Goal: Information Seeking & Learning: Learn about a topic

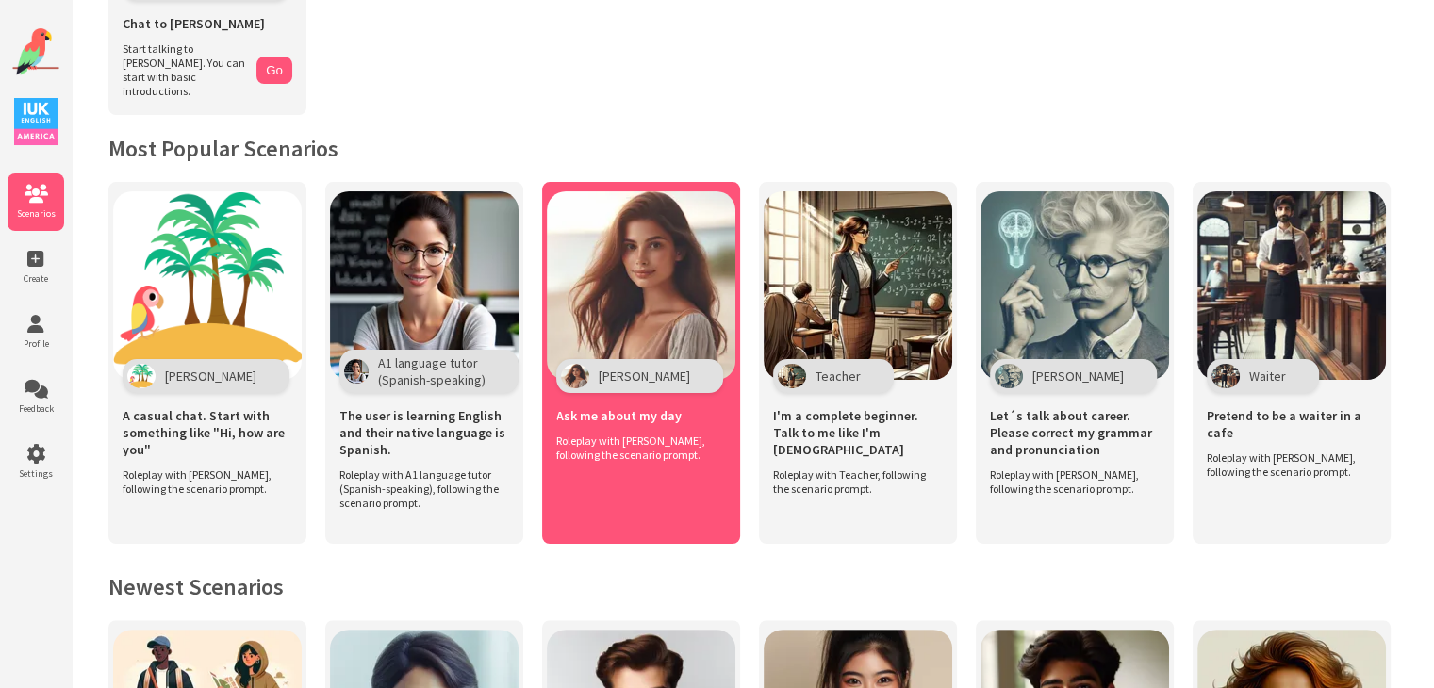
scroll to position [377, 0]
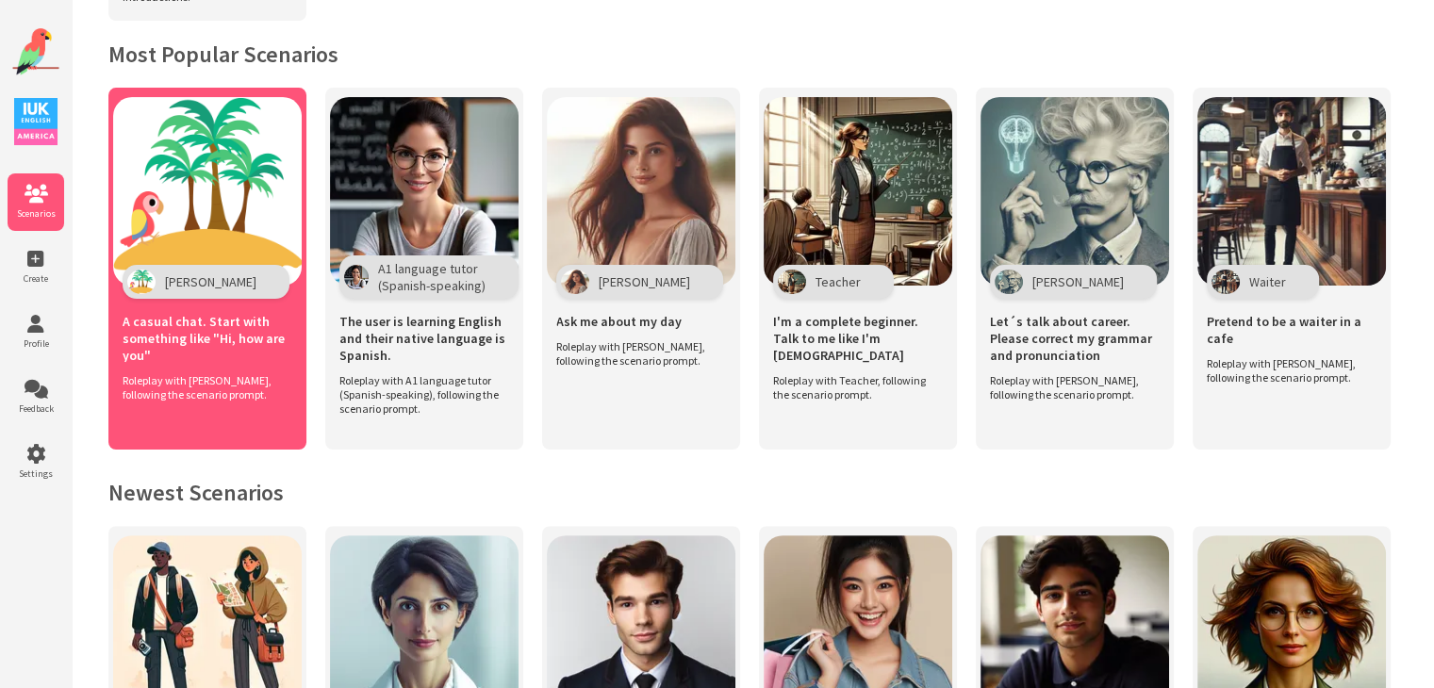
click at [190, 246] on img at bounding box center [207, 191] width 189 height 189
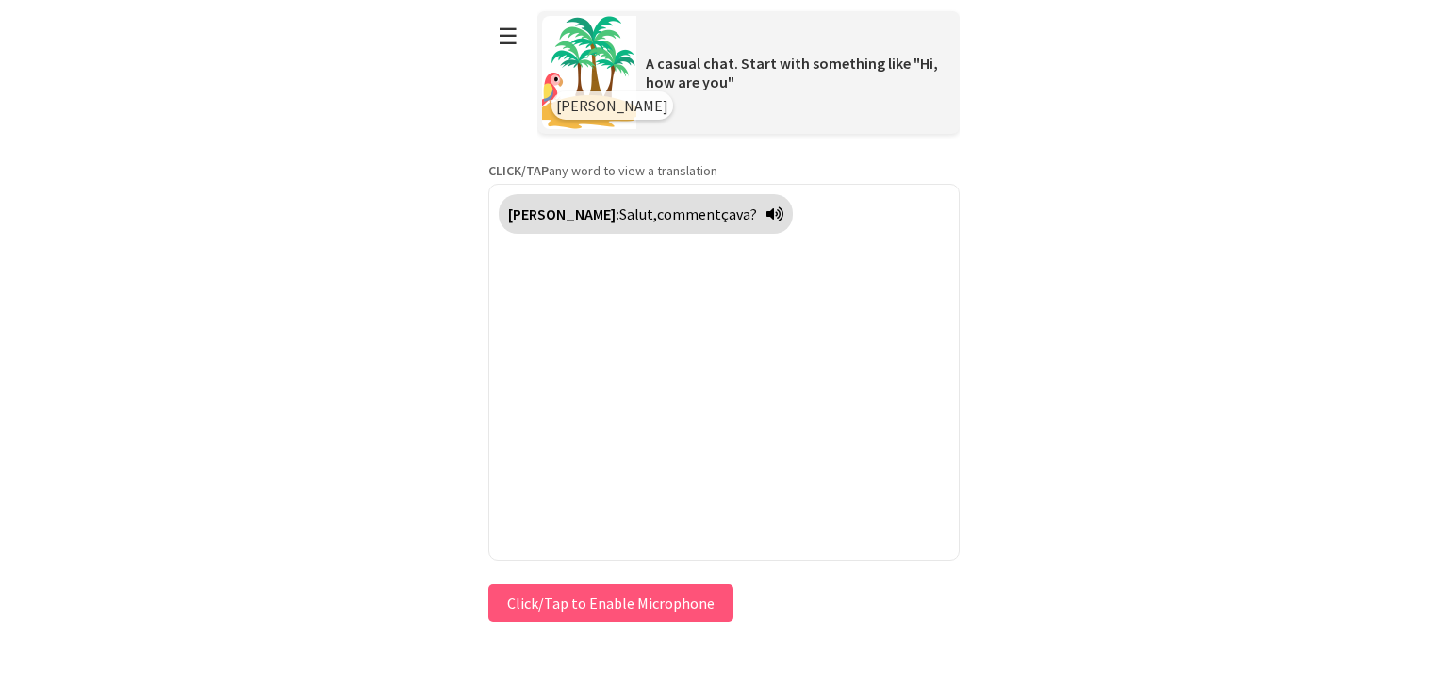
click at [767, 213] on icon at bounding box center [775, 213] width 17 height 15
click at [616, 171] on p "CLICK/TAP any word to view a translation" at bounding box center [723, 170] width 471 height 17
click at [619, 214] on span "Salut," at bounding box center [638, 214] width 38 height 19
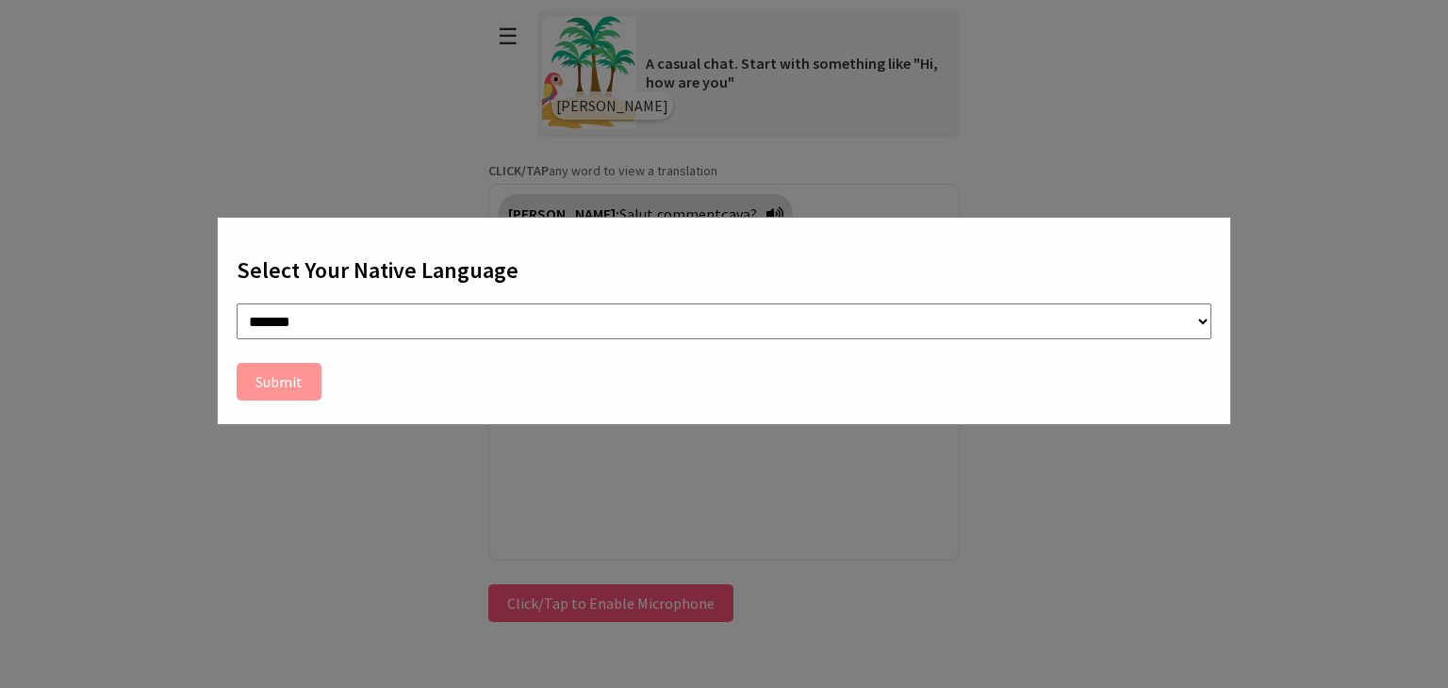
click at [749, 322] on select "**********" at bounding box center [724, 322] width 975 height 36
click at [273, 310] on select "**********" at bounding box center [724, 322] width 975 height 36
click at [272, 385] on button "Submit" at bounding box center [279, 382] width 85 height 38
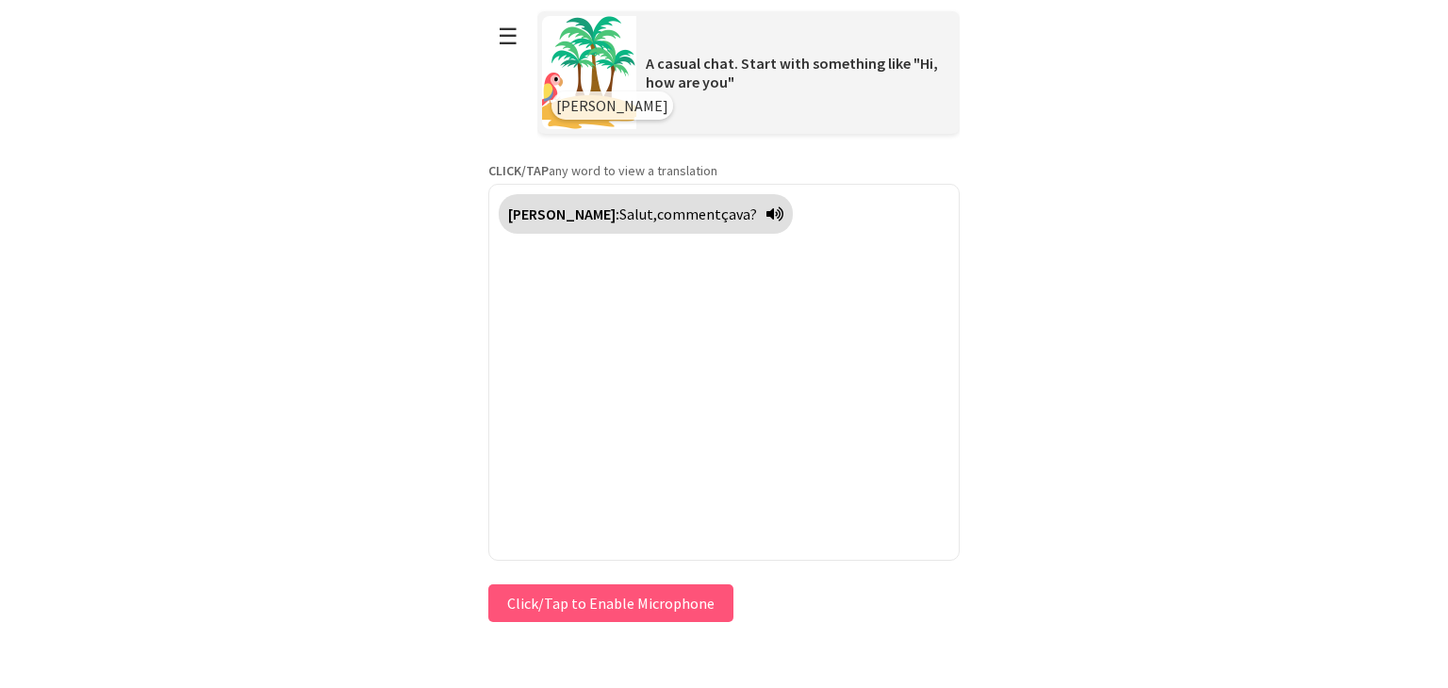
click at [595, 601] on button "Click/Tap to Enable Microphone" at bounding box center [610, 604] width 245 height 38
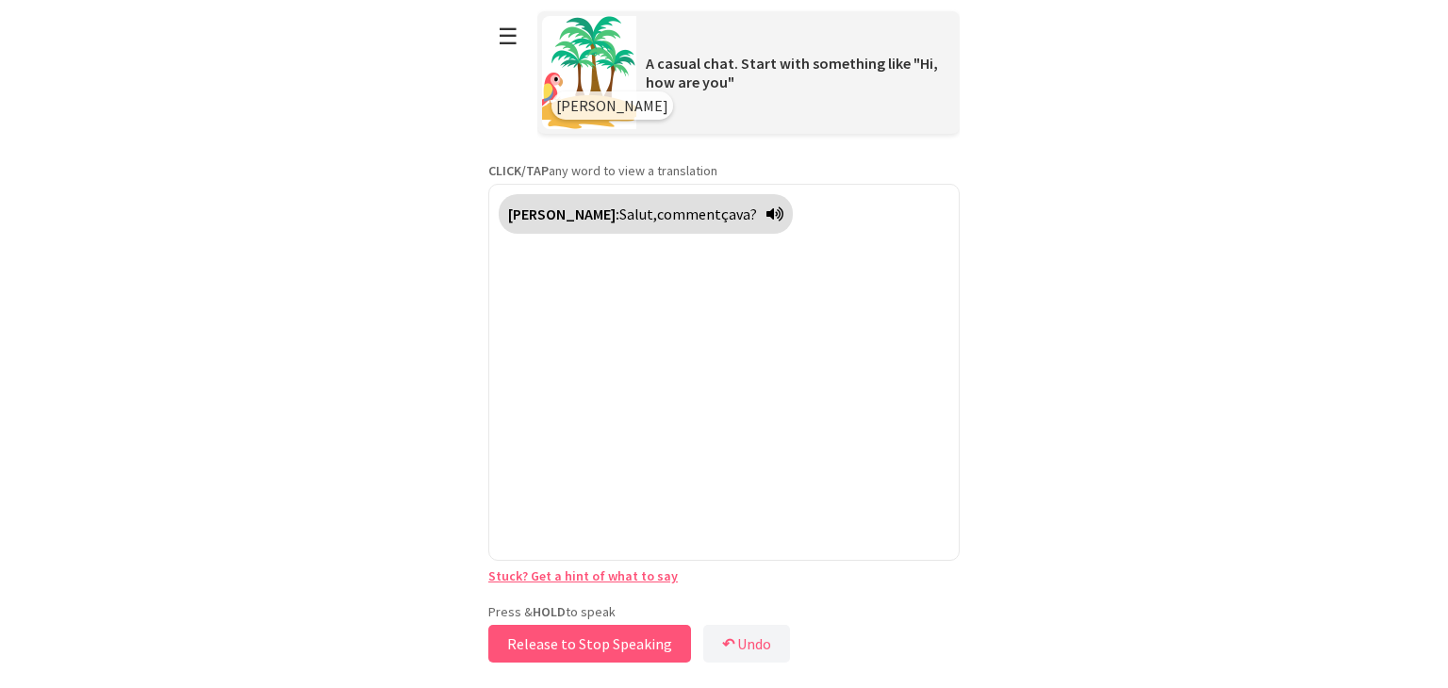
click at [583, 647] on button "Release to Stop Speaking" at bounding box center [589, 644] width 203 height 38
click at [583, 649] on button "Press and Hold to Speak" at bounding box center [586, 644] width 208 height 38
click at [581, 647] on button "Release to Stop Speaking" at bounding box center [583, 644] width 203 height 38
click at [578, 640] on button "Release to Stop Speaking" at bounding box center [583, 644] width 203 height 38
click at [579, 640] on button "Release to Stop Speaking" at bounding box center [583, 644] width 203 height 38
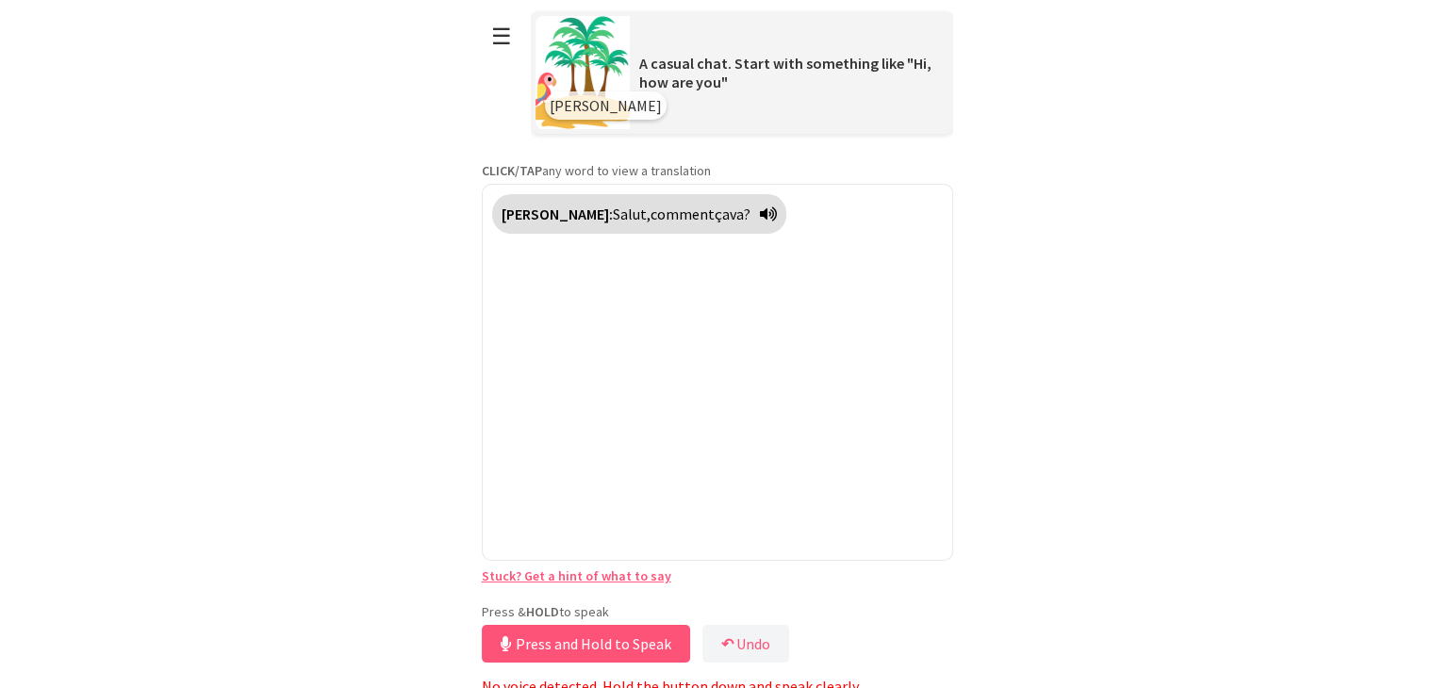
scroll to position [8, 0]
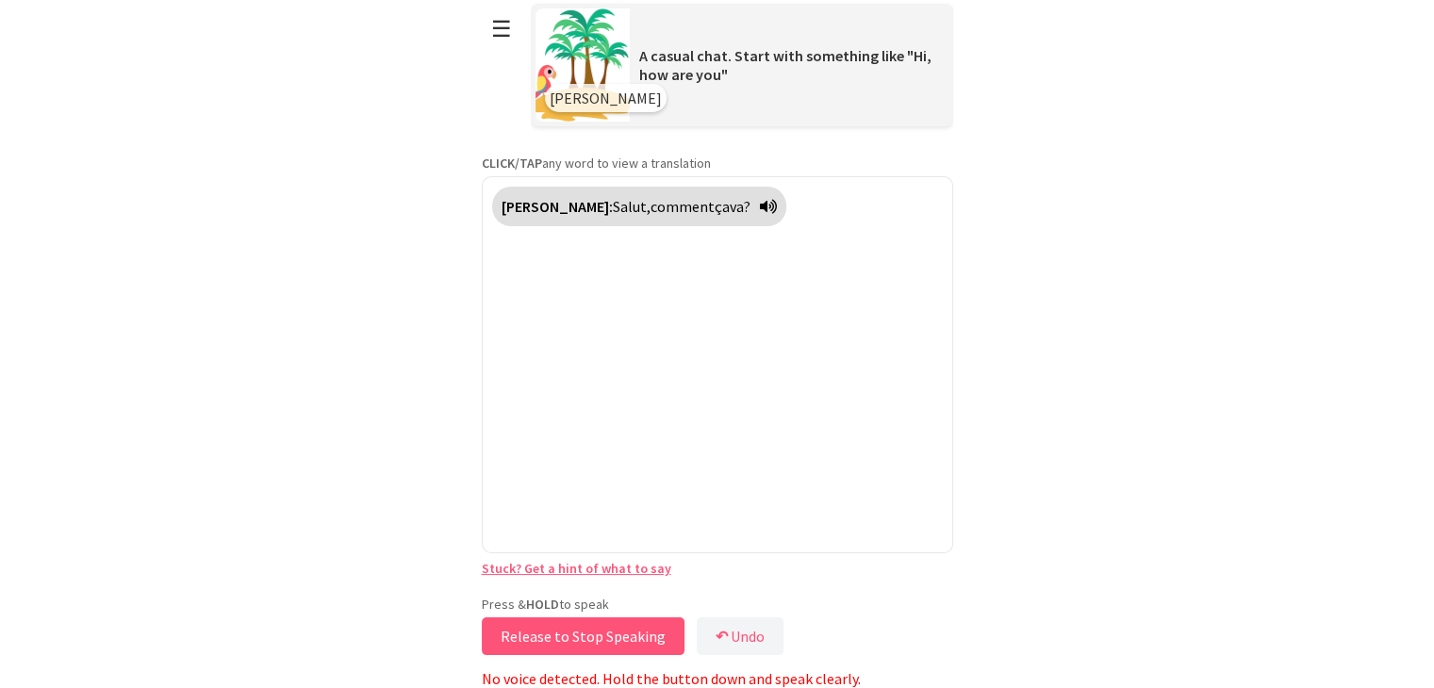
click at [577, 636] on button "Release to Stop Speaking" at bounding box center [583, 637] width 203 height 38
click at [586, 629] on button "Release to Stop Speaking" at bounding box center [583, 637] width 203 height 38
click at [585, 571] on link "Stuck? Get a hint of what to say" at bounding box center [577, 568] width 190 height 17
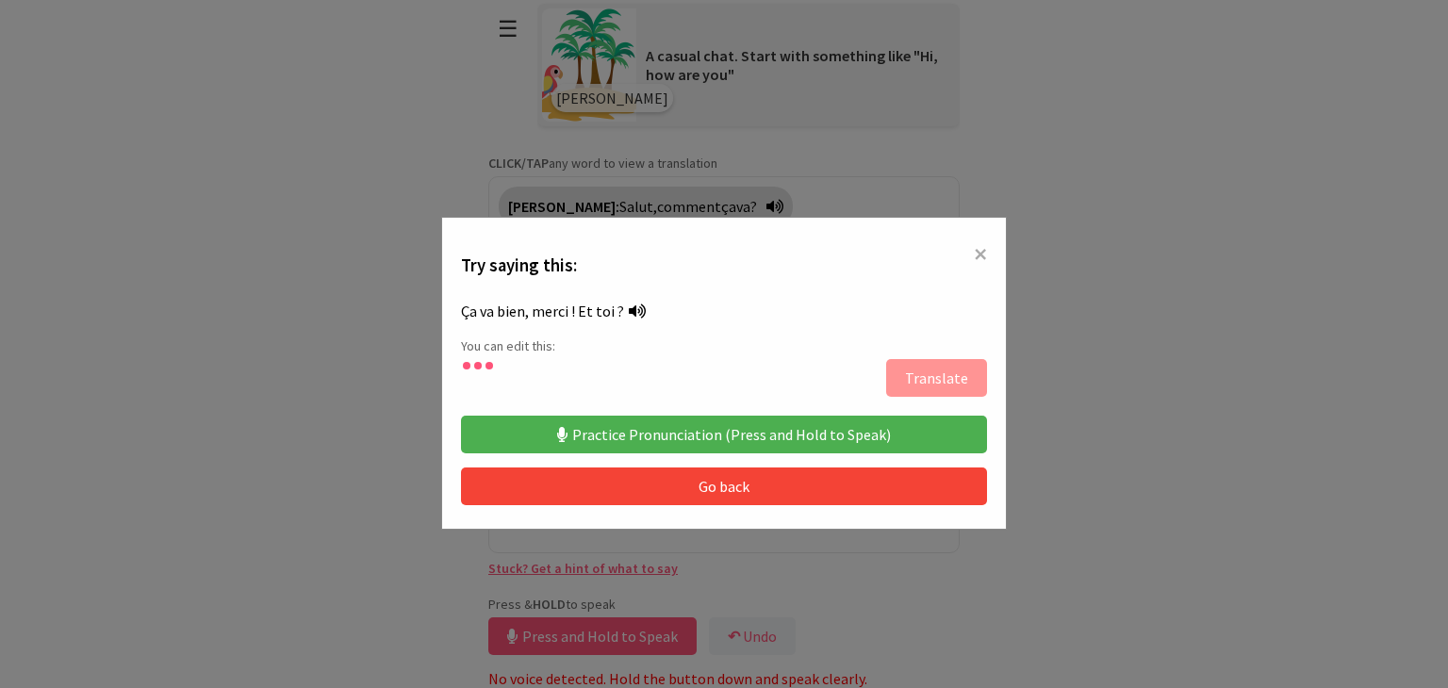
click at [666, 426] on button "Practice Pronunciation (Press and Hold to Speak)" at bounding box center [724, 435] width 526 height 38
click at [947, 380] on button "Translate" at bounding box center [936, 378] width 101 height 38
click at [709, 428] on button "Practice Pronunciation (Press and Hold to Speak)" at bounding box center [724, 435] width 526 height 38
click at [696, 484] on button "Go back" at bounding box center [724, 487] width 526 height 38
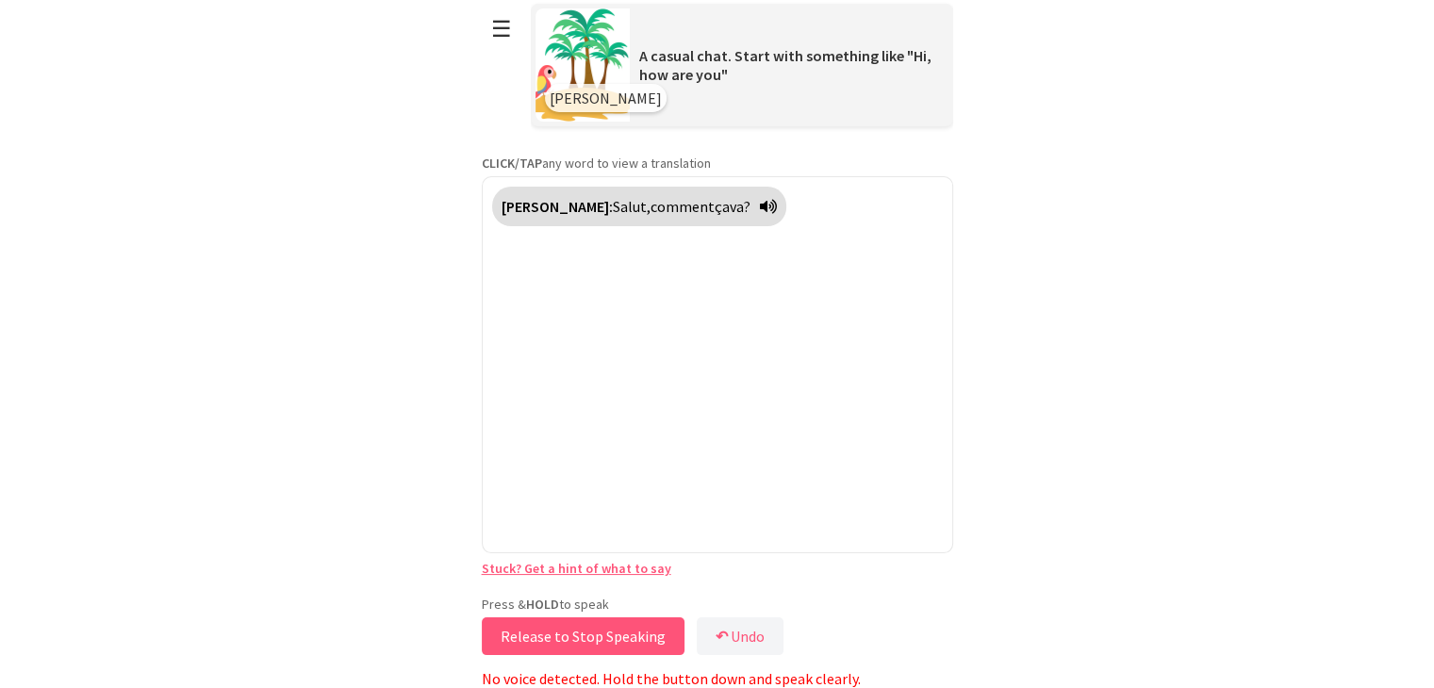
click at [585, 636] on button "Release to Stop Speaking" at bounding box center [583, 637] width 203 height 38
click at [743, 637] on button "↶ Undo" at bounding box center [745, 637] width 87 height 38
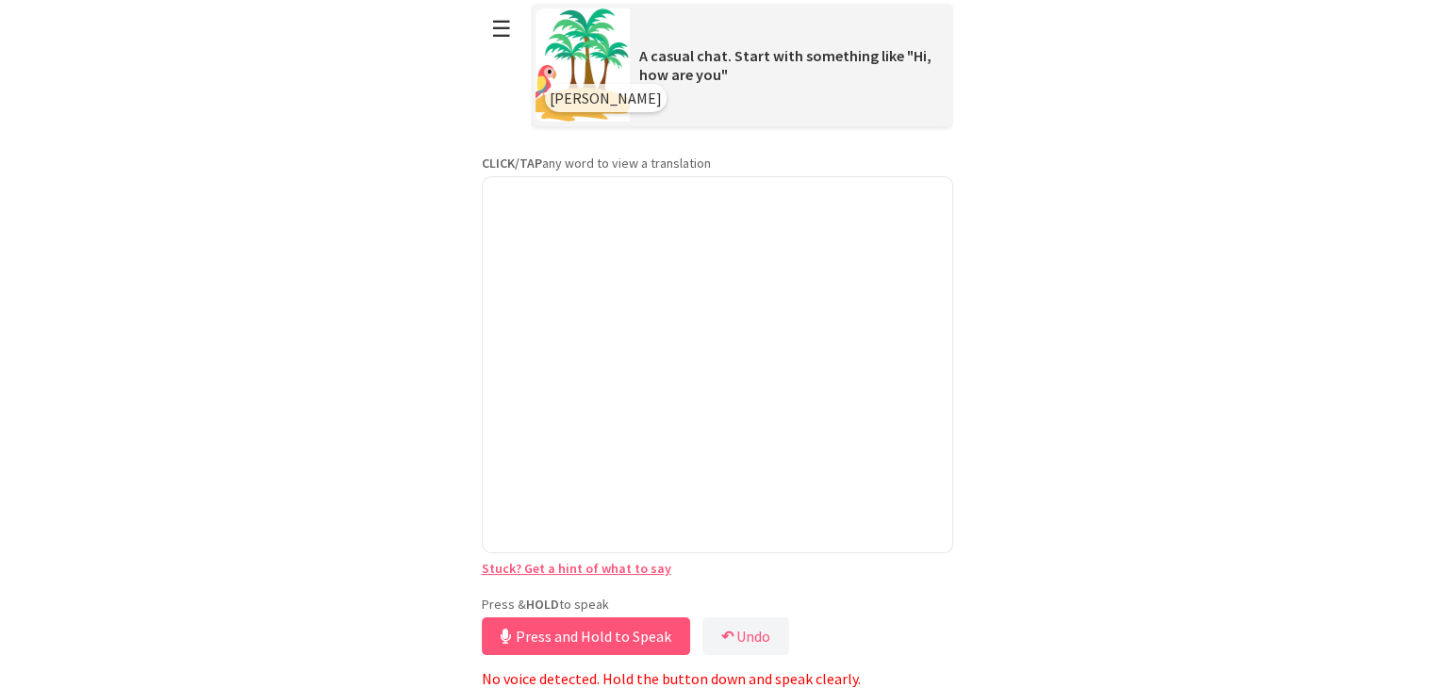
click at [585, 632] on button "Press and Hold to Speak" at bounding box center [586, 637] width 208 height 38
click at [585, 630] on button "Release to Stop Speaking" at bounding box center [583, 637] width 203 height 38
click at [585, 631] on button "Release to Stop Speaking" at bounding box center [583, 637] width 203 height 38
click at [505, 37] on button "☰" at bounding box center [502, 29] width 40 height 48
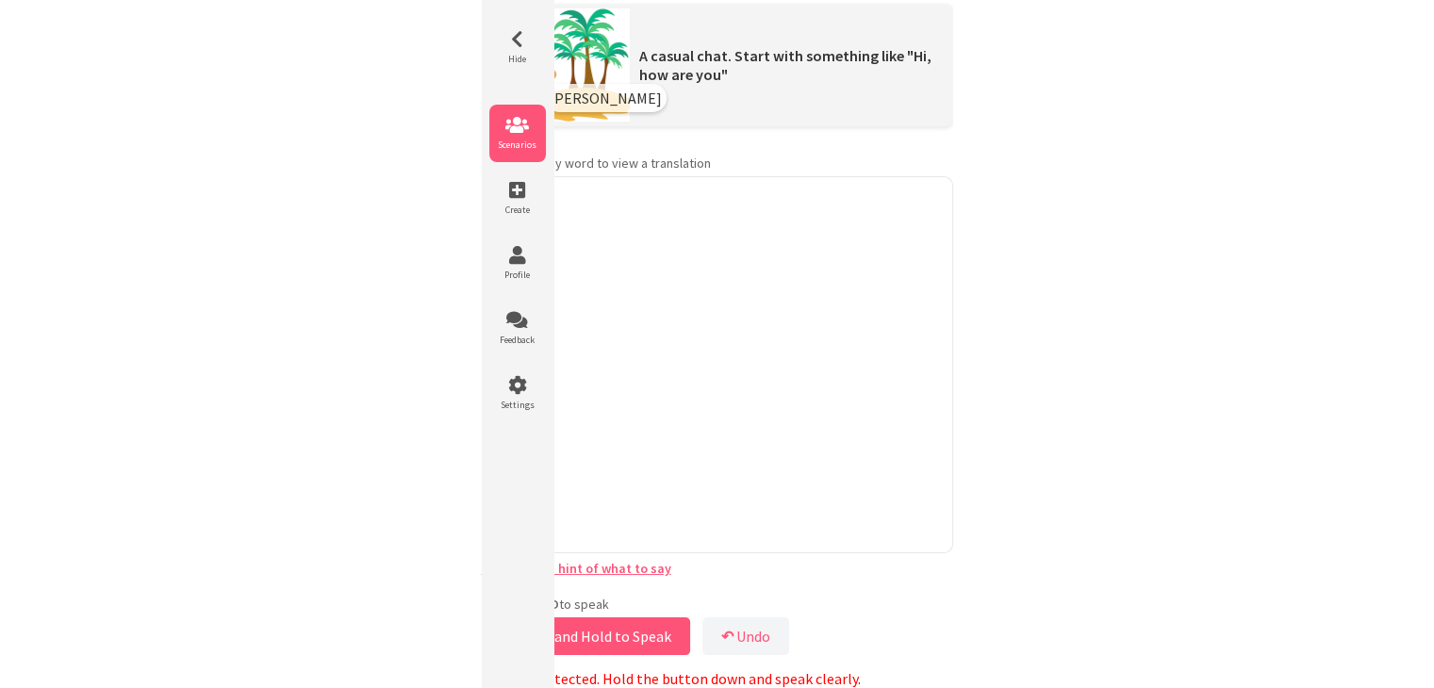
click at [517, 121] on icon at bounding box center [517, 125] width 57 height 19
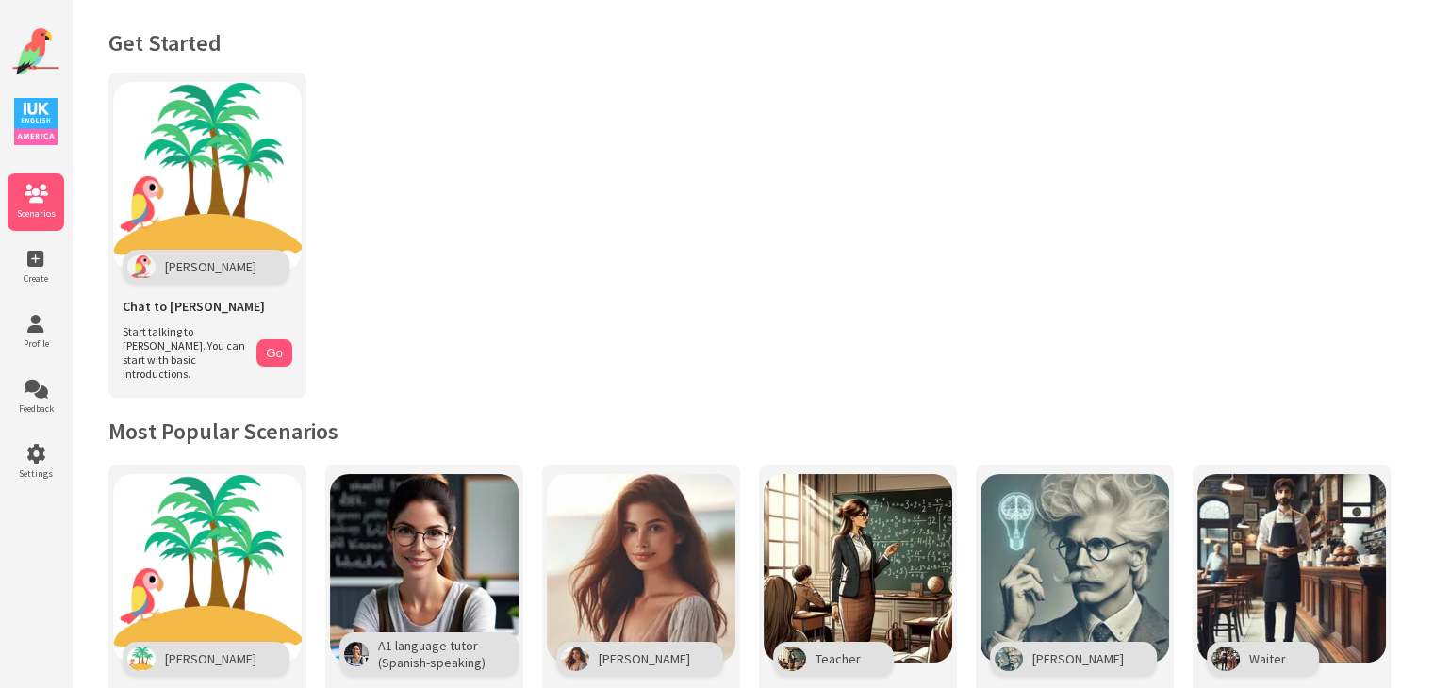
scroll to position [189, 0]
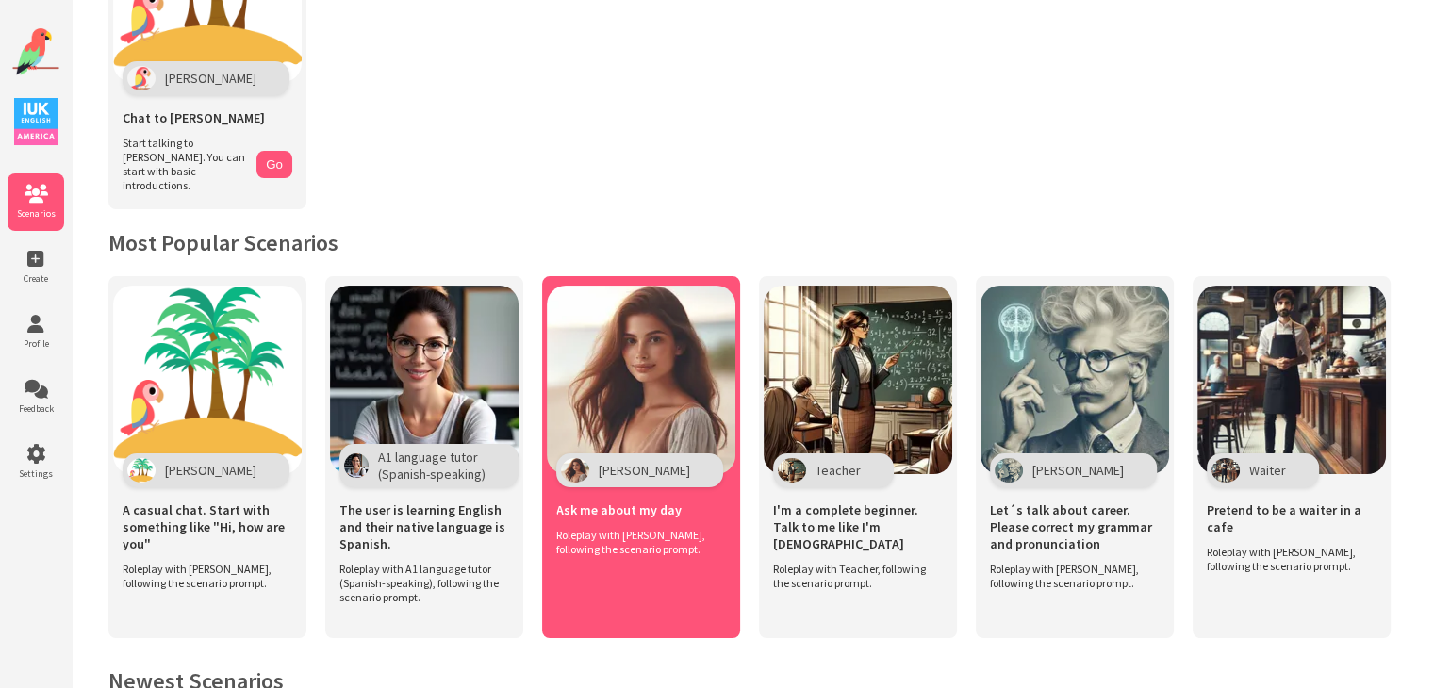
click at [600, 327] on img at bounding box center [641, 380] width 189 height 189
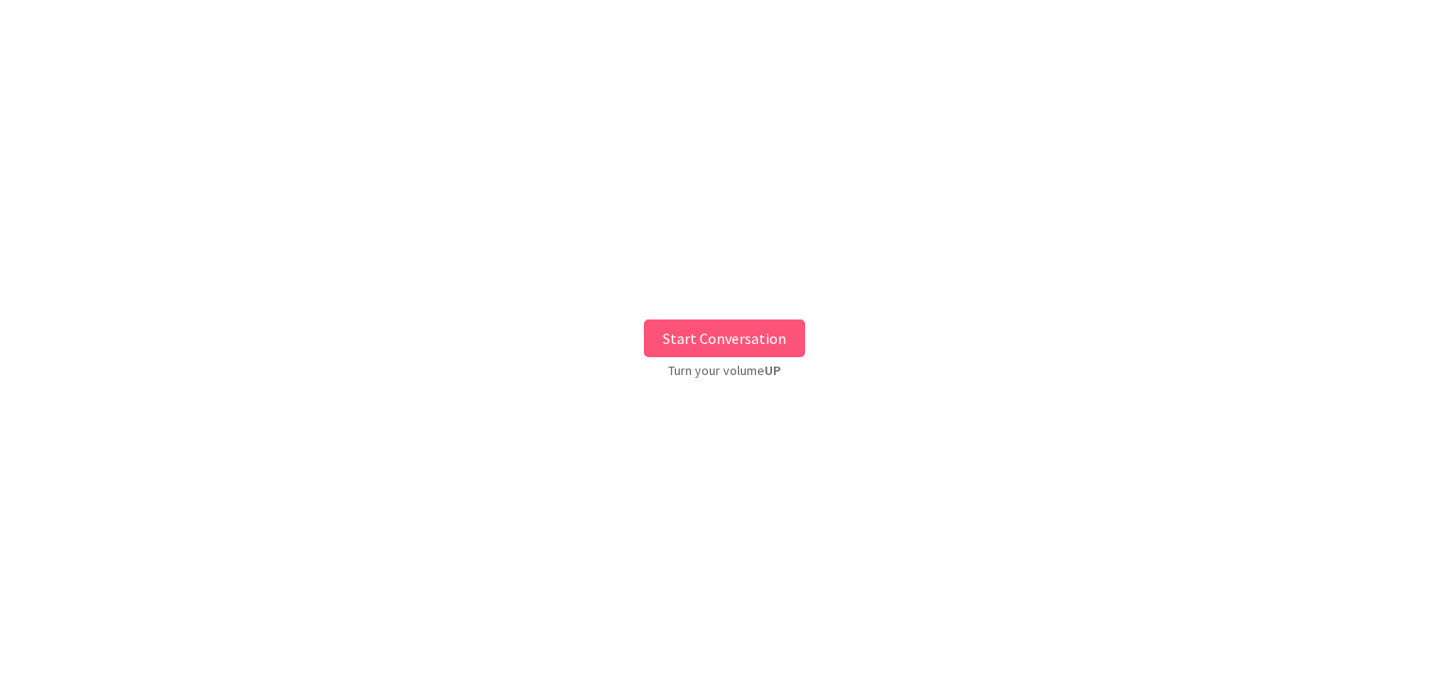
click at [702, 336] on button "Start Conversation" at bounding box center [724, 339] width 161 height 38
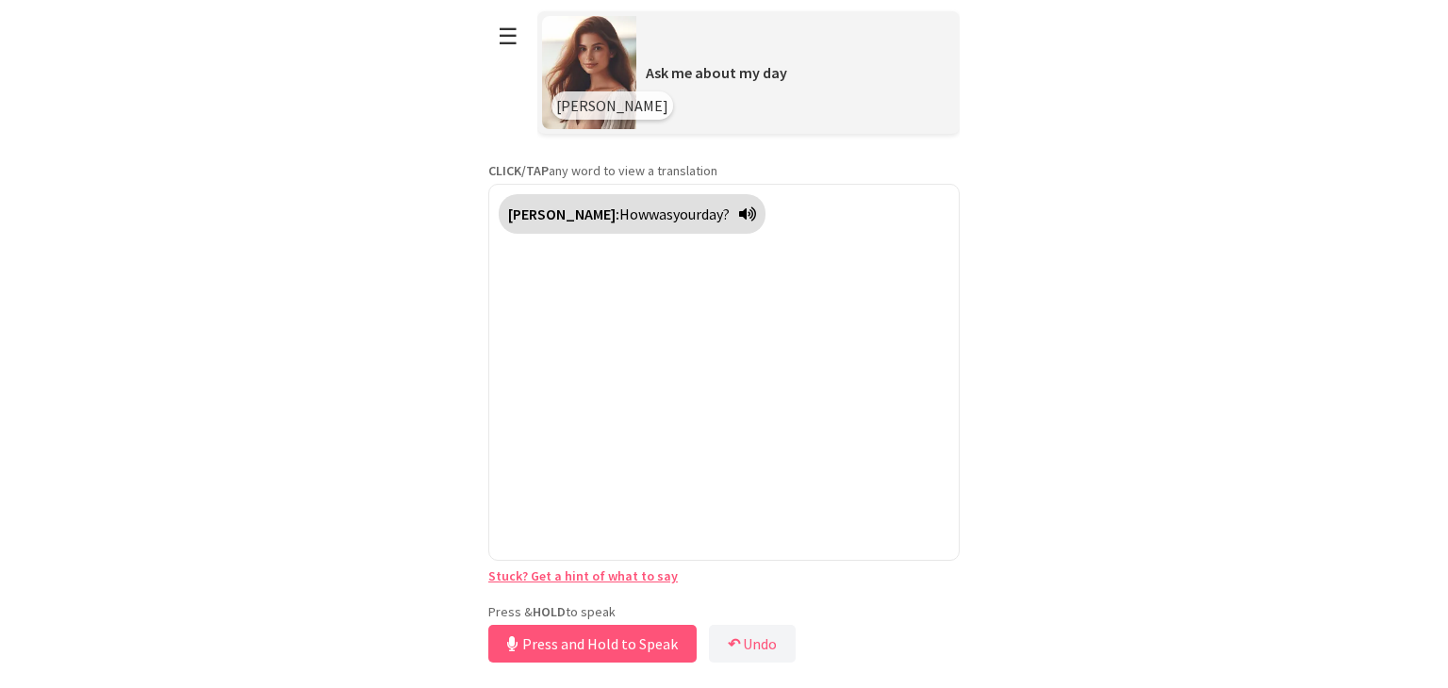
drag, startPoint x: 603, startPoint y: 600, endPoint x: 600, endPoint y: 623, distance: 23.9
click at [600, 622] on div "Press & HOLD to speak Press and Hold to Speak ↶ Undo Save No voice detected. Ho…" at bounding box center [723, 635] width 471 height 64
click at [572, 646] on button "Release to Stop Speaking" at bounding box center [589, 644] width 203 height 38
click at [572, 646] on button "Release to Stop Speaking" at bounding box center [583, 644] width 203 height 38
click at [567, 646] on button "Release to Stop Speaking" at bounding box center [583, 644] width 203 height 38
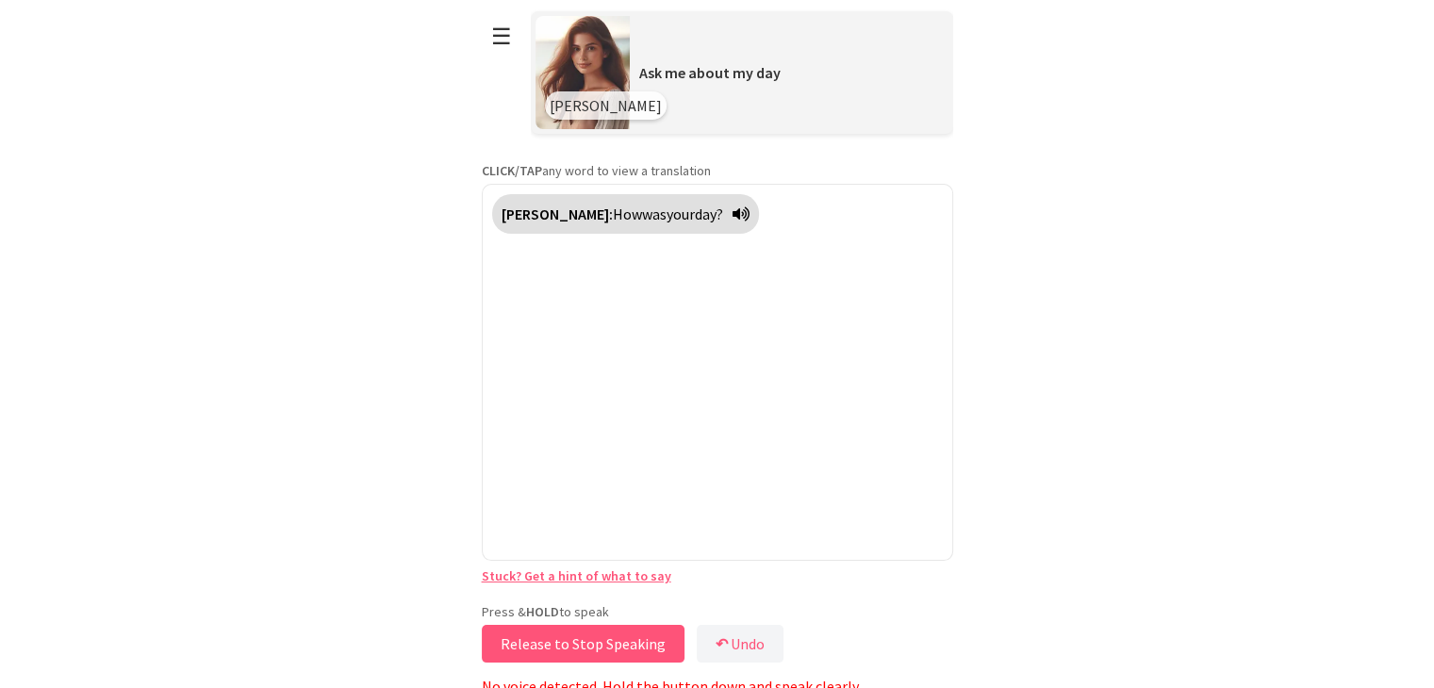
click at [568, 646] on button "Release to Stop Speaking" at bounding box center [583, 644] width 203 height 38
click at [585, 646] on button "Release to Stop Speaking" at bounding box center [583, 644] width 203 height 38
click at [596, 571] on link "Stuck? Get a hint of what to say" at bounding box center [577, 576] width 190 height 17
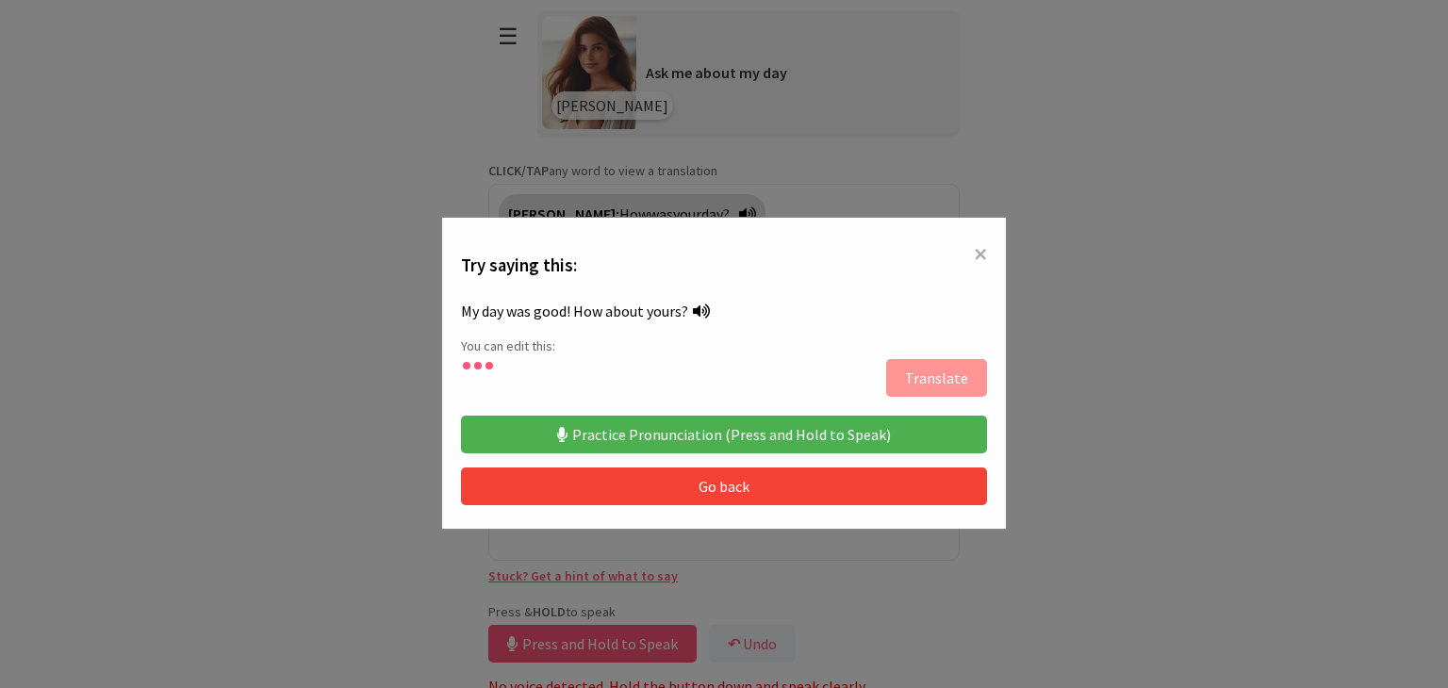
click at [683, 424] on button "Practice Pronunciation (Press and Hold to Speak)" at bounding box center [724, 435] width 526 height 38
click at [974, 247] on span "×" at bounding box center [980, 254] width 13 height 34
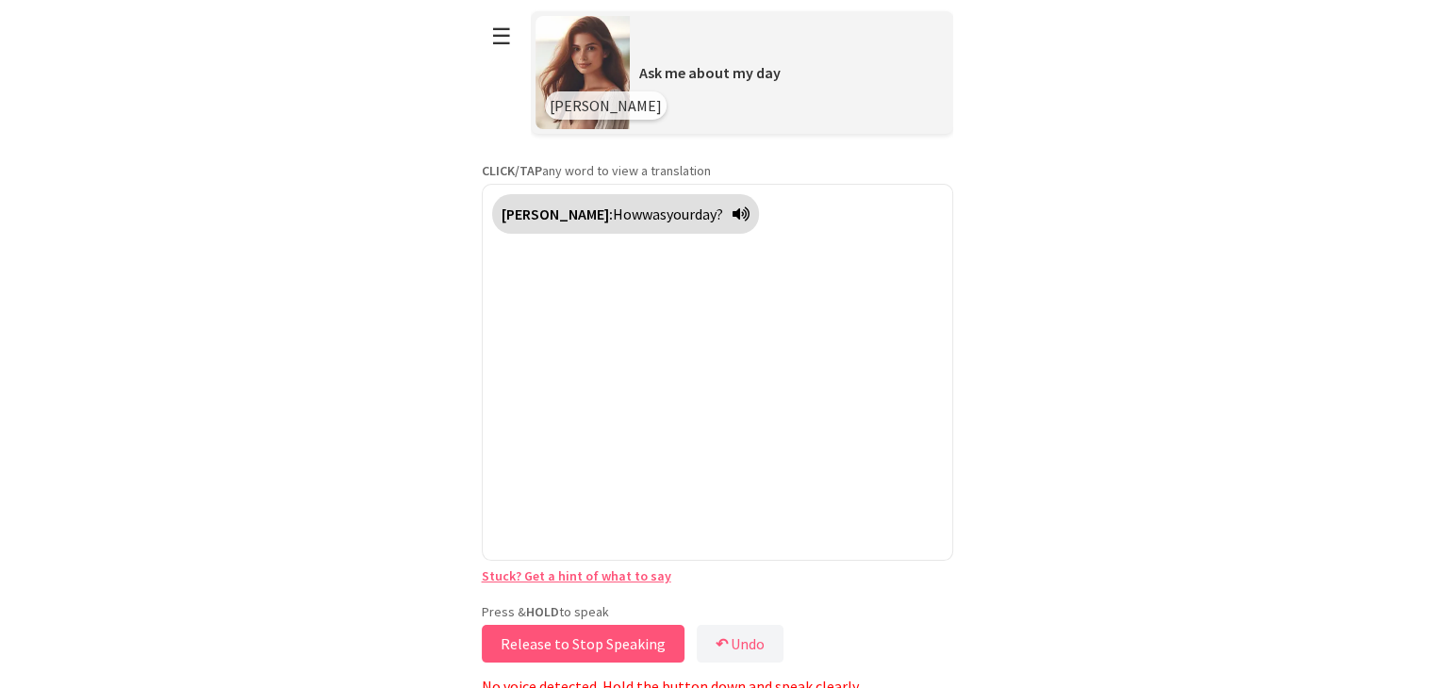
click at [610, 633] on button "Release to Stop Speaking" at bounding box center [583, 644] width 203 height 38
click at [603, 640] on button "Release to Stop Speaking" at bounding box center [583, 644] width 203 height 38
click at [603, 638] on button "Release to Stop Speaking" at bounding box center [583, 644] width 203 height 38
click at [558, 296] on div "Maria: How was your day?" at bounding box center [717, 372] width 471 height 377
click at [586, 550] on div "Maria: How was your day?" at bounding box center [717, 372] width 471 height 377
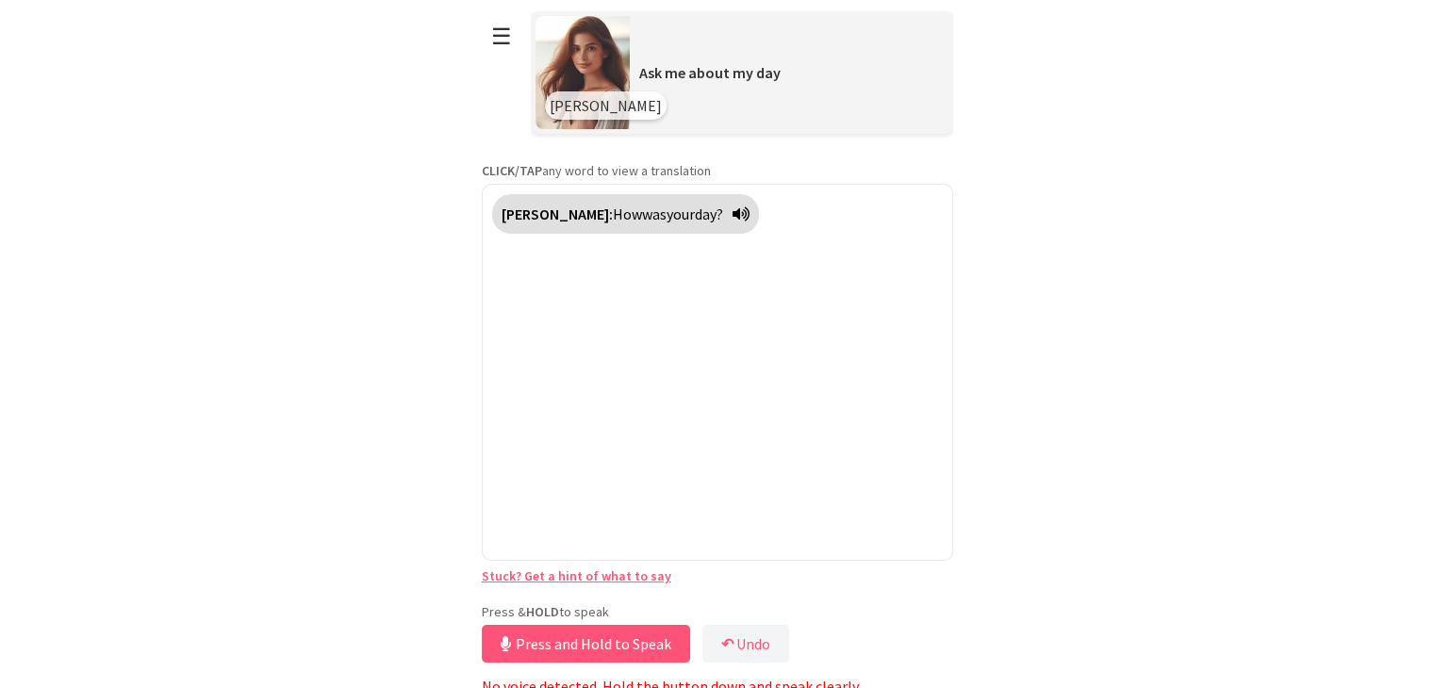
scroll to position [8, 0]
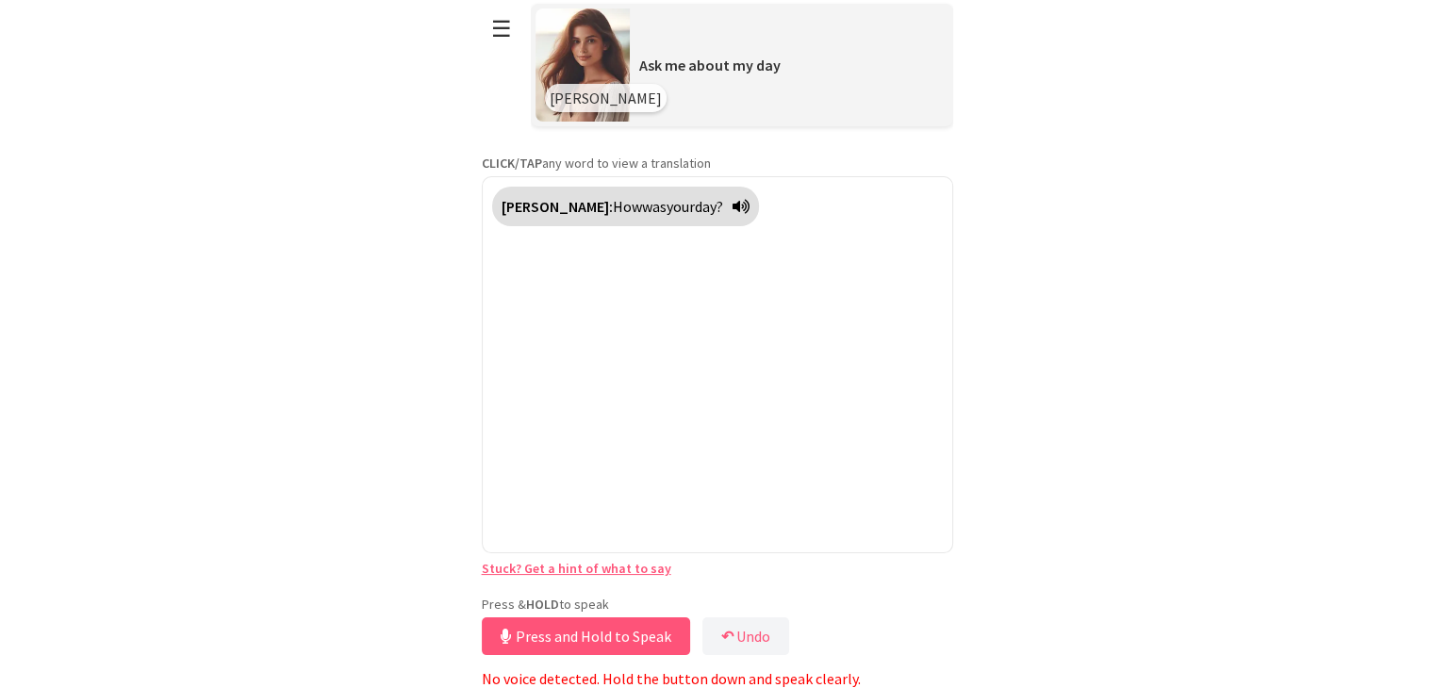
click at [811, 676] on p "No voice detected. Hold the button down and speak clearly." at bounding box center [717, 678] width 471 height 19
click at [822, 680] on p "No voice detected. Hold the button down and speak clearly." at bounding box center [717, 678] width 471 height 19
click at [630, 642] on button "Release to Stop Speaking" at bounding box center [583, 637] width 203 height 38
drag, startPoint x: 630, startPoint y: 642, endPoint x: 1064, endPoint y: 359, distance: 517.8
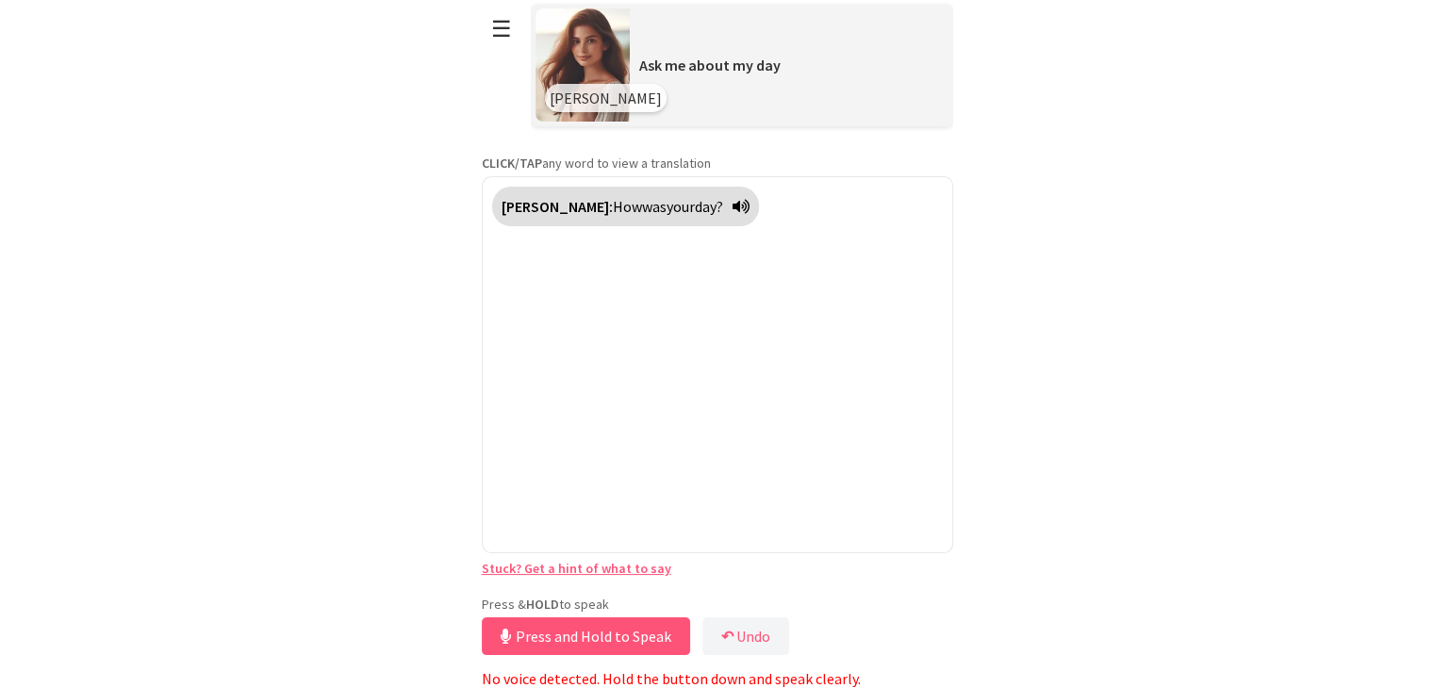
click at [1064, 359] on html "**********" at bounding box center [717, 336] width 1434 height 688
click at [800, 677] on p "No voice detected. Hold the button down and speak clearly." at bounding box center [717, 678] width 471 height 19
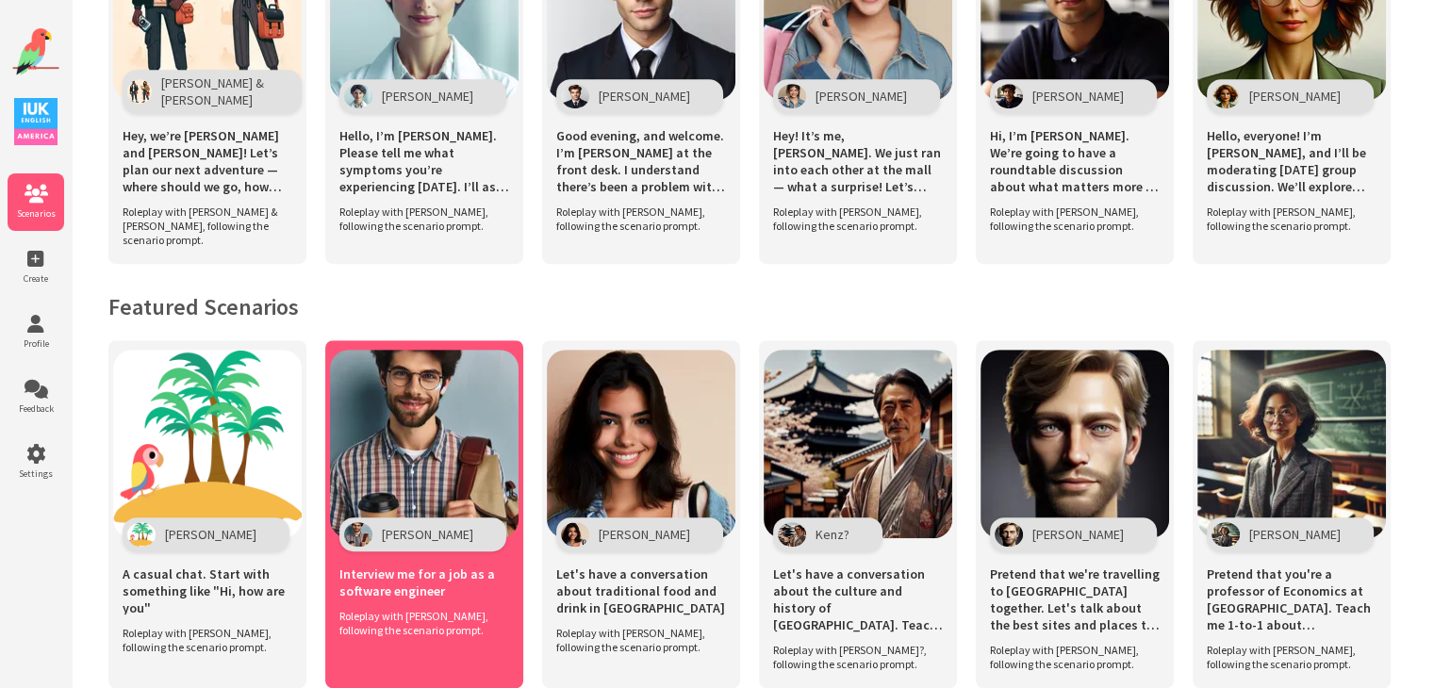
scroll to position [1096, 0]
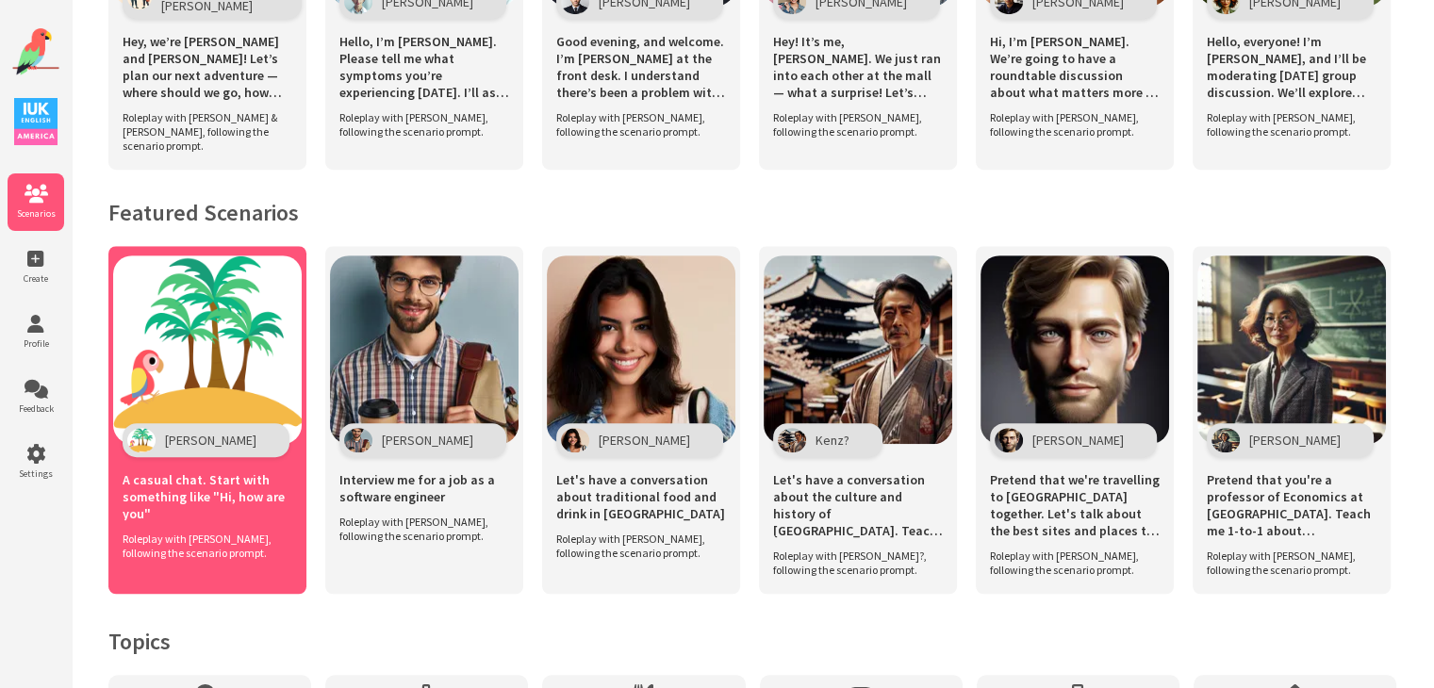
click at [230, 355] on img at bounding box center [207, 350] width 189 height 189
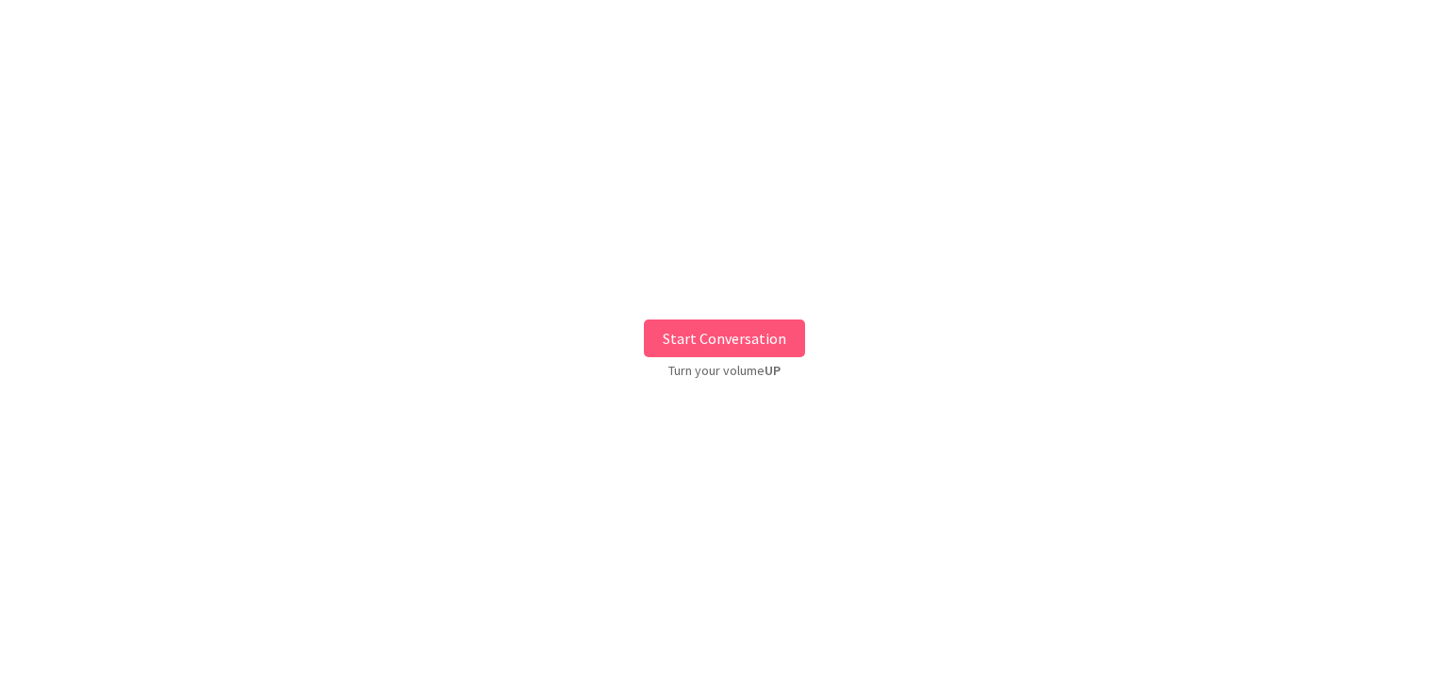
click at [718, 333] on button "Start Conversation" at bounding box center [724, 339] width 161 height 38
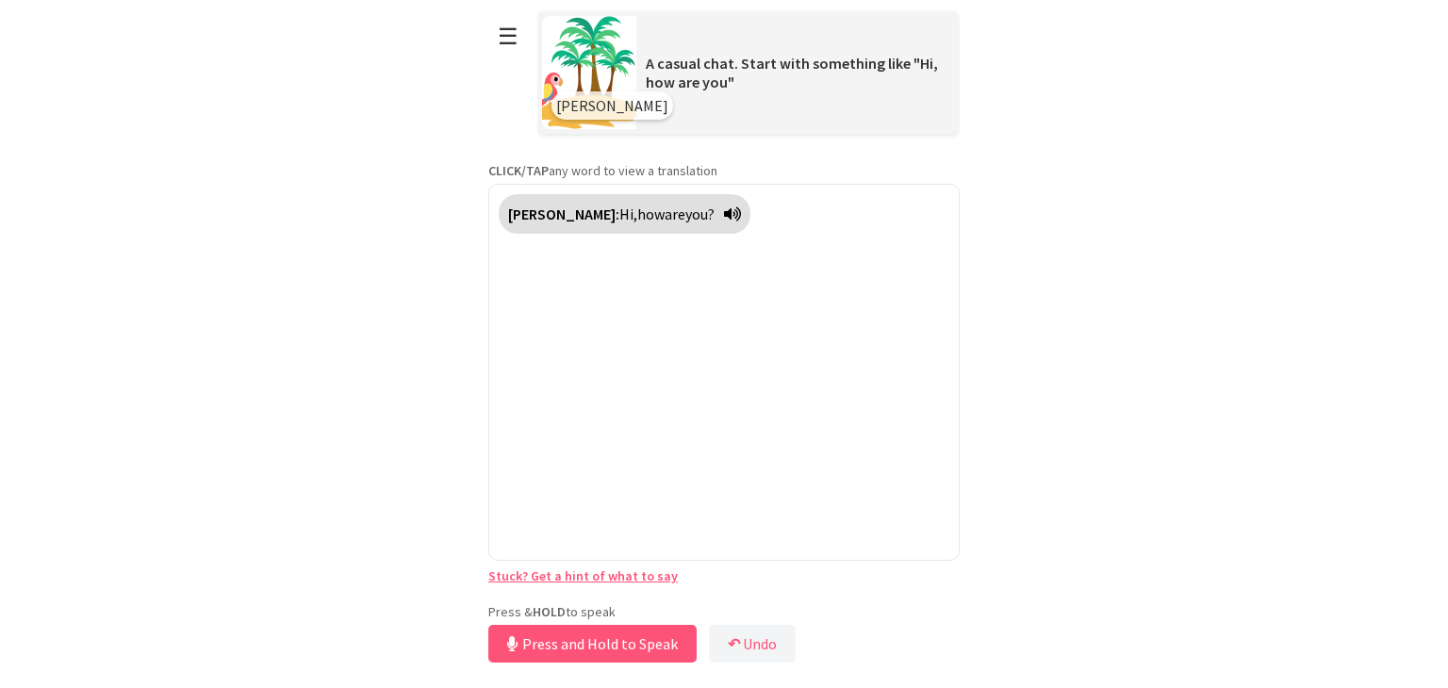
click at [605, 603] on div "Press & HOLD to speak Press and Hold to Speak ↶ Undo Save No voice detected. Ho…" at bounding box center [723, 635] width 471 height 64
click at [603, 648] on button "Release to Stop Speaking" at bounding box center [589, 644] width 203 height 38
click at [508, 31] on button "☰" at bounding box center [502, 36] width 40 height 48
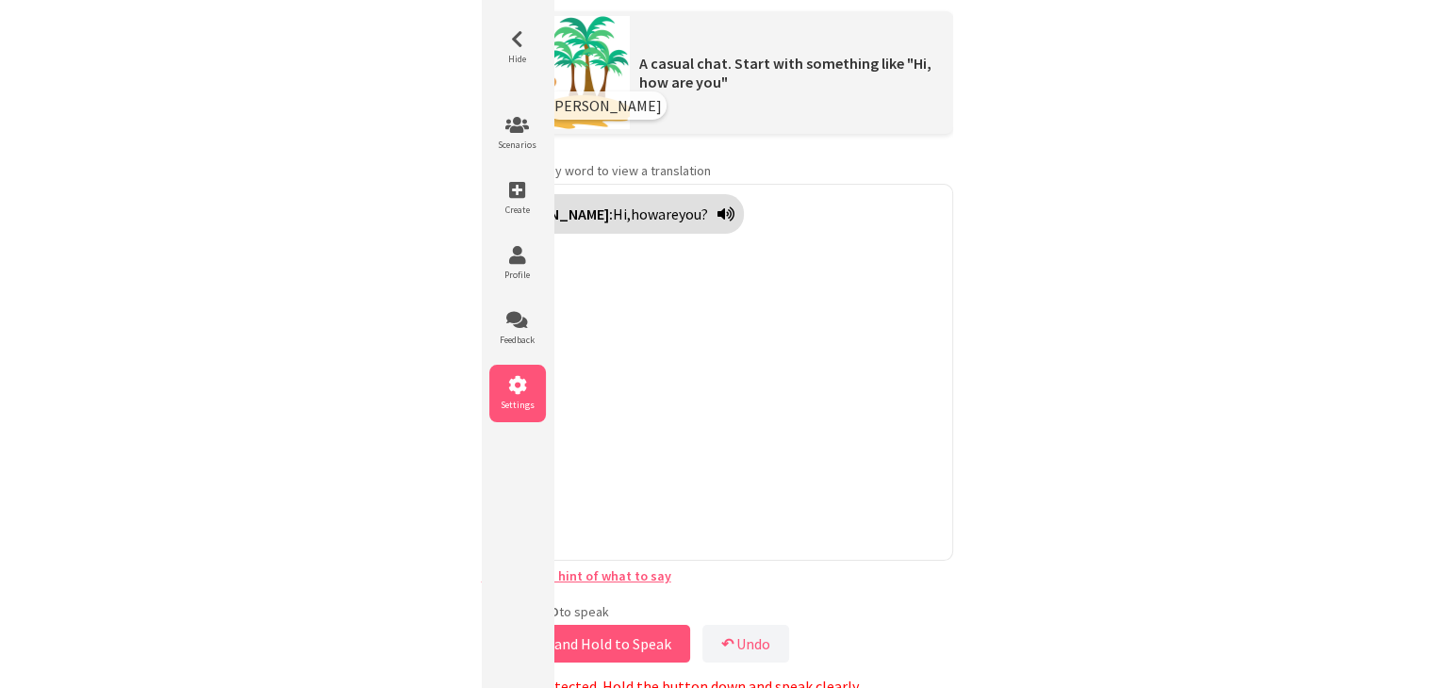
click at [505, 389] on icon at bounding box center [517, 385] width 57 height 19
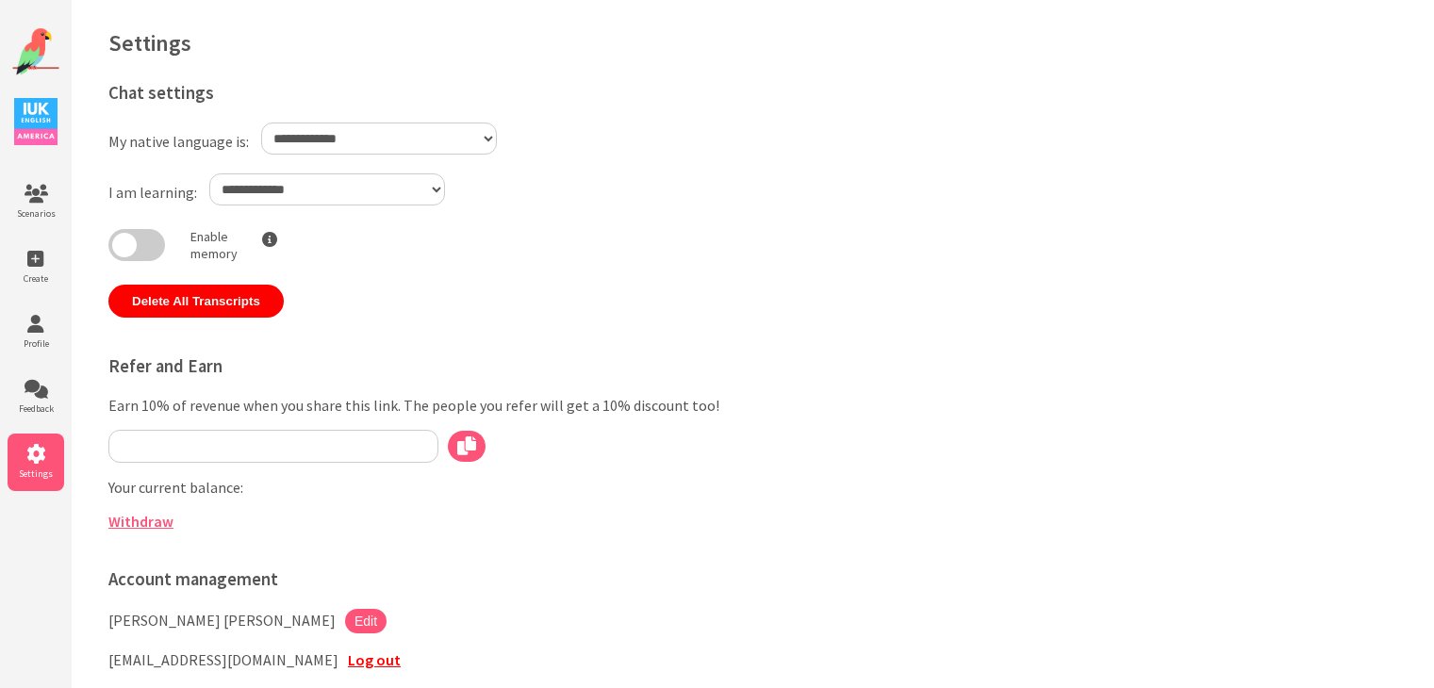
type input "**********"
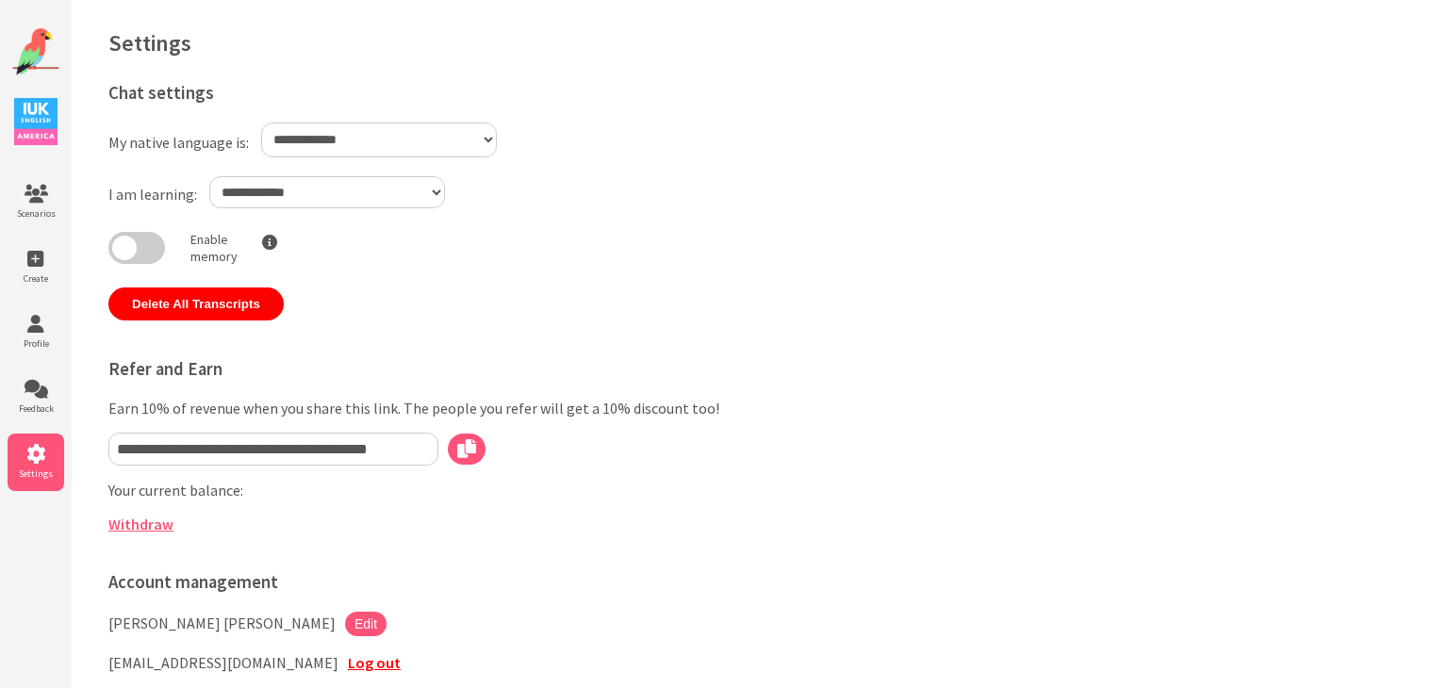
select select "**"
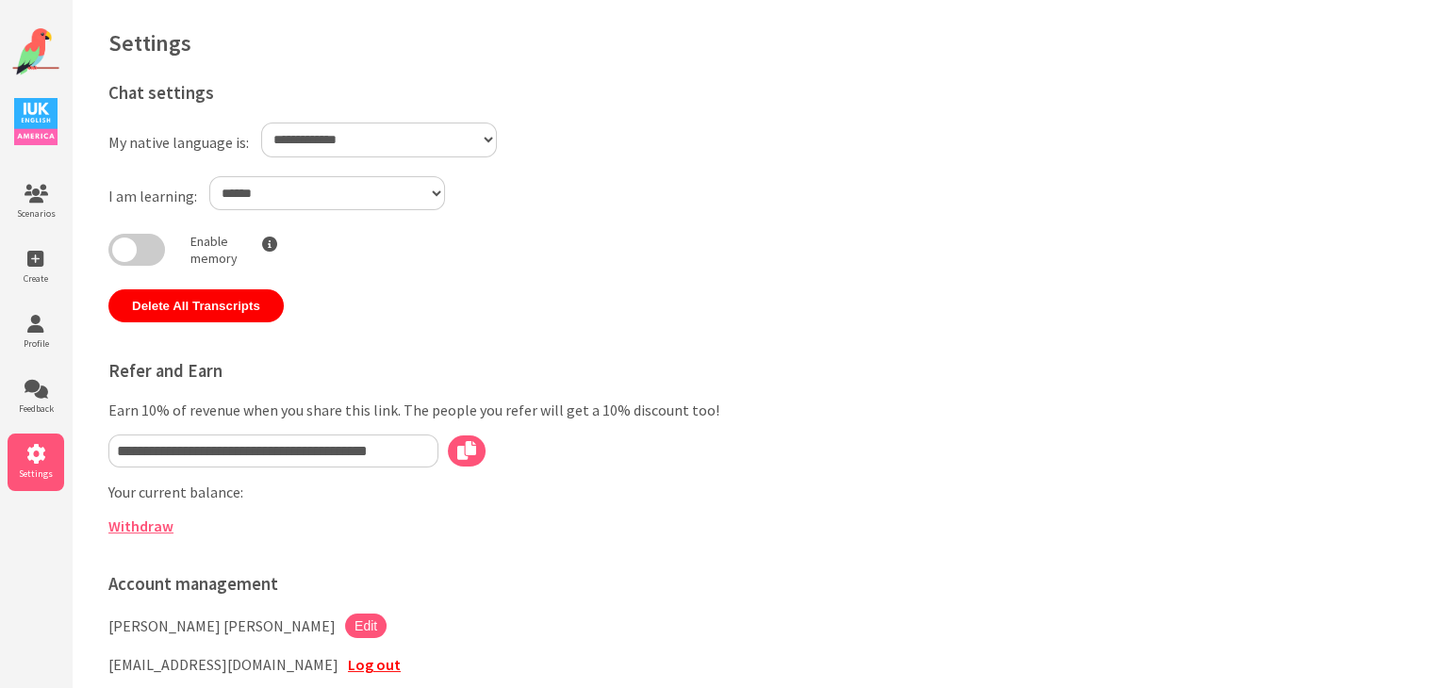
select select "**"
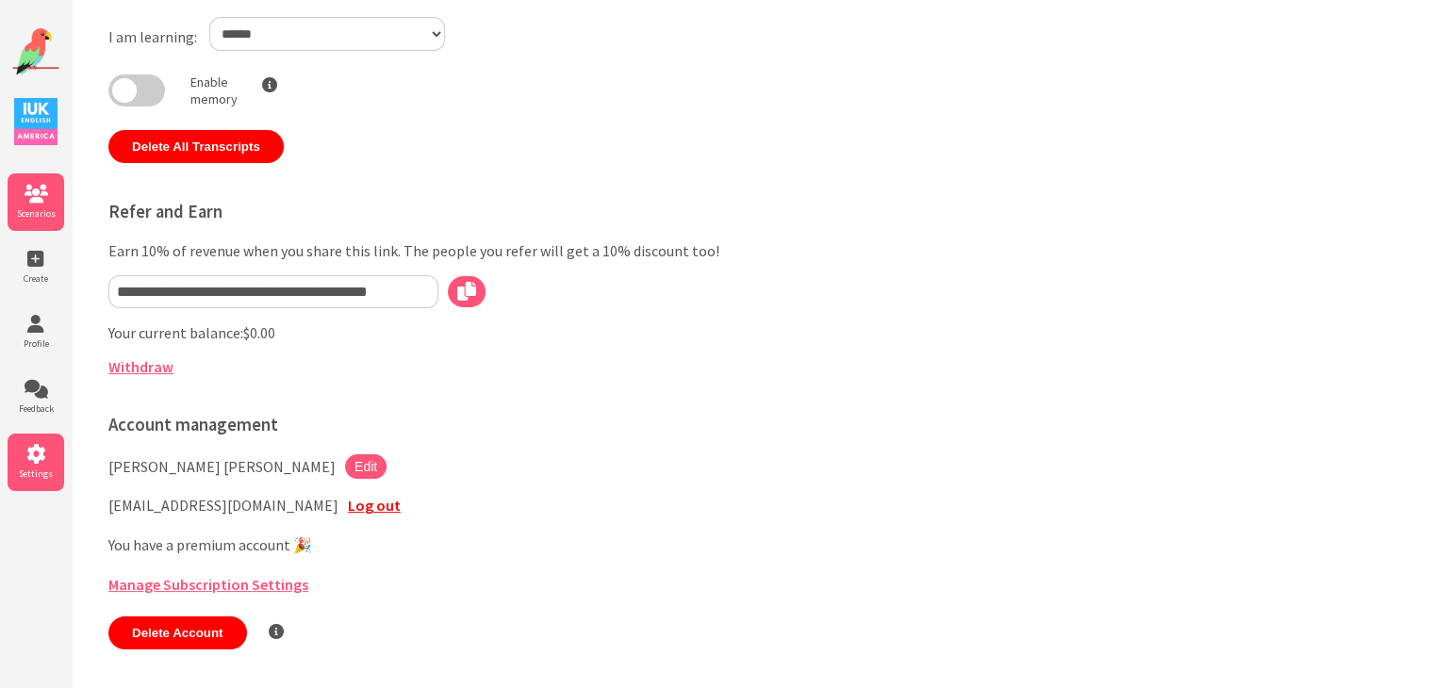
click at [35, 199] on icon at bounding box center [36, 194] width 57 height 19
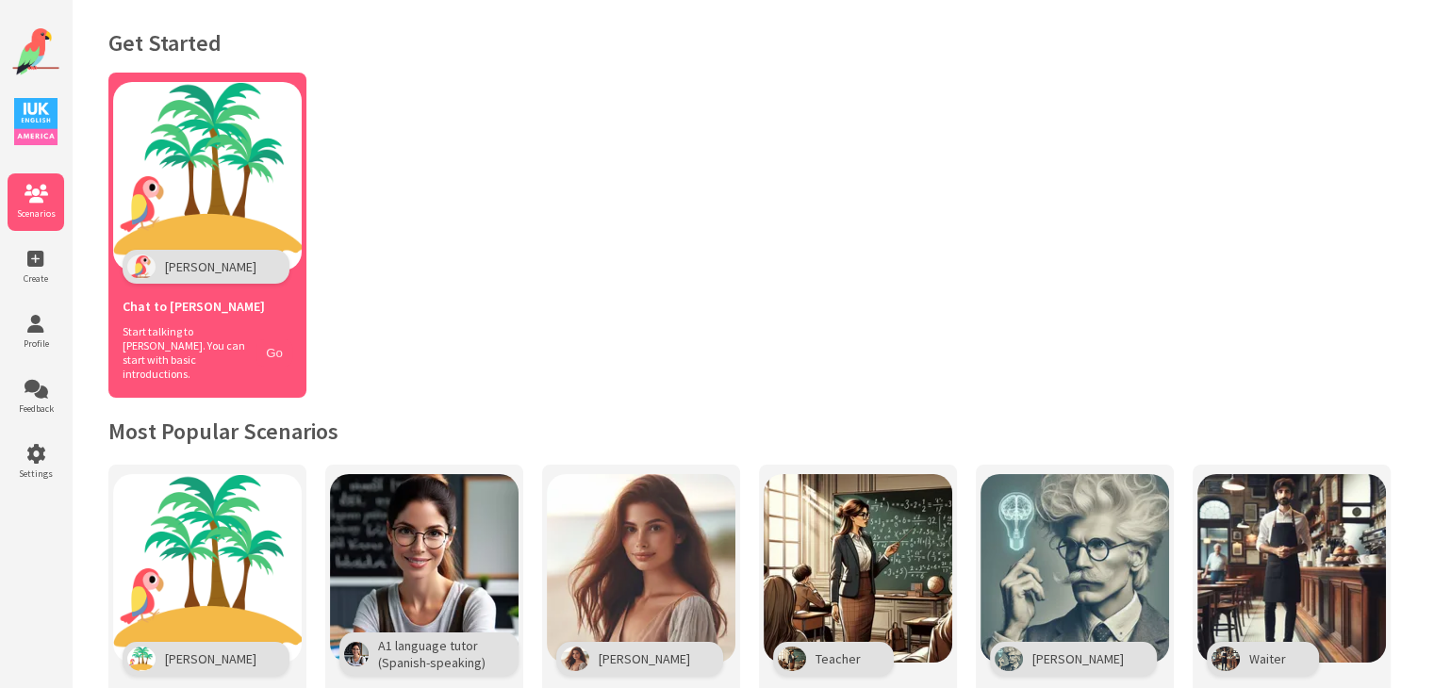
click at [283, 344] on button "Go" at bounding box center [274, 352] width 36 height 27
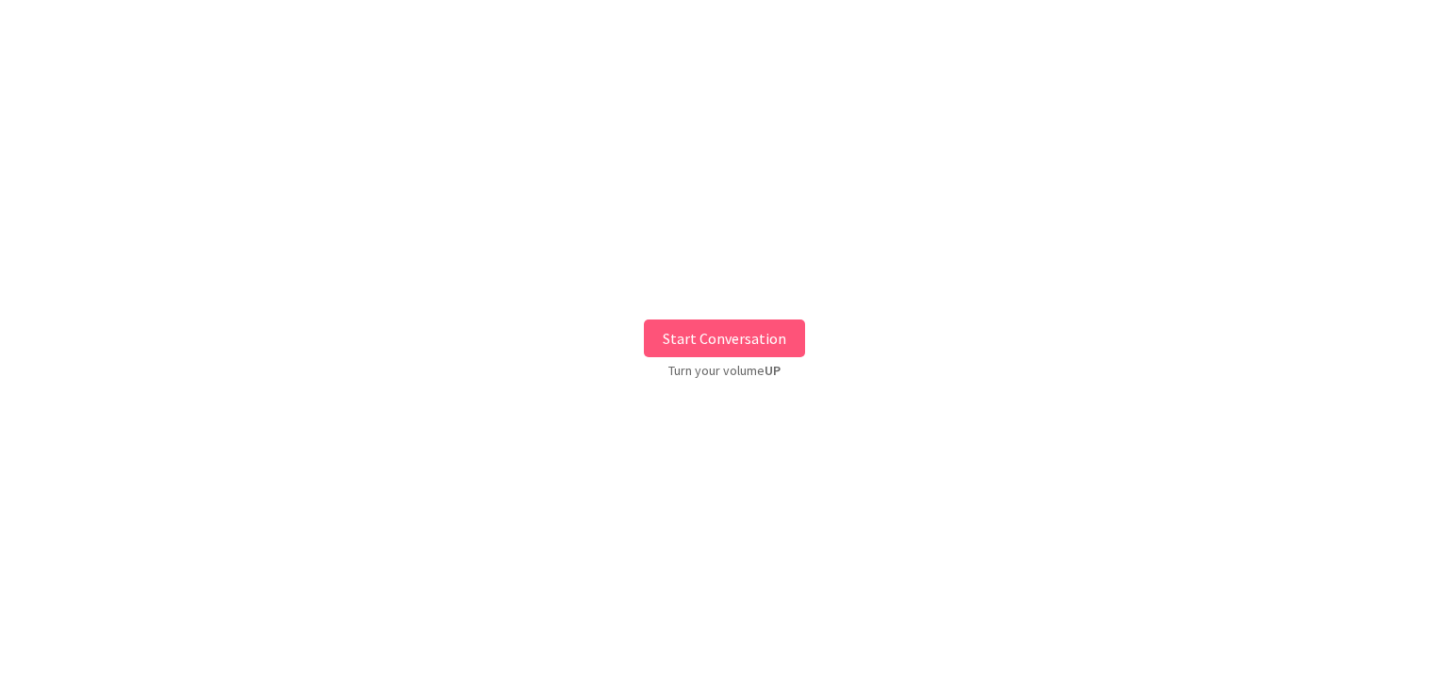
click at [767, 337] on button "Start Conversation" at bounding box center [724, 339] width 161 height 38
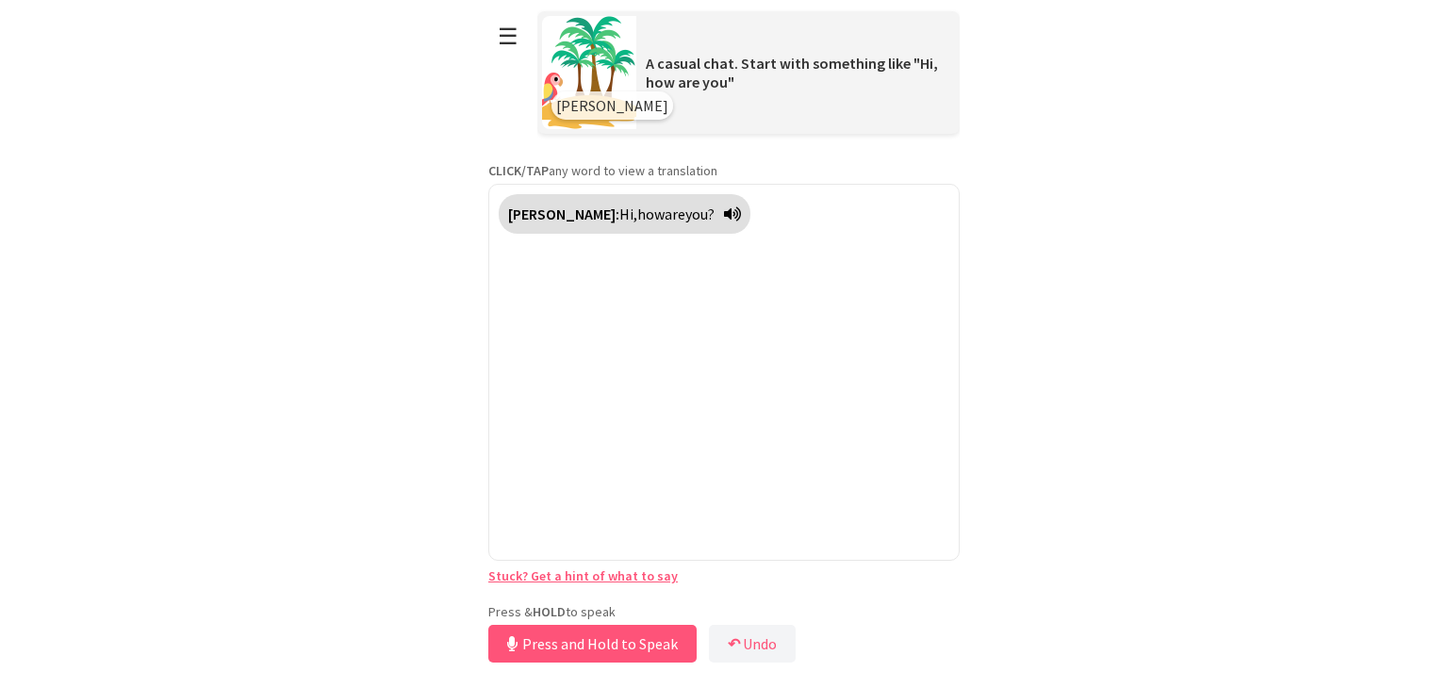
click at [603, 616] on div "Press & HOLD to speak Press and Hold to Speak ↶ Undo Save No voice detected. Ho…" at bounding box center [723, 635] width 471 height 64
click at [597, 641] on button "Release to Stop Speaking" at bounding box center [589, 644] width 203 height 38
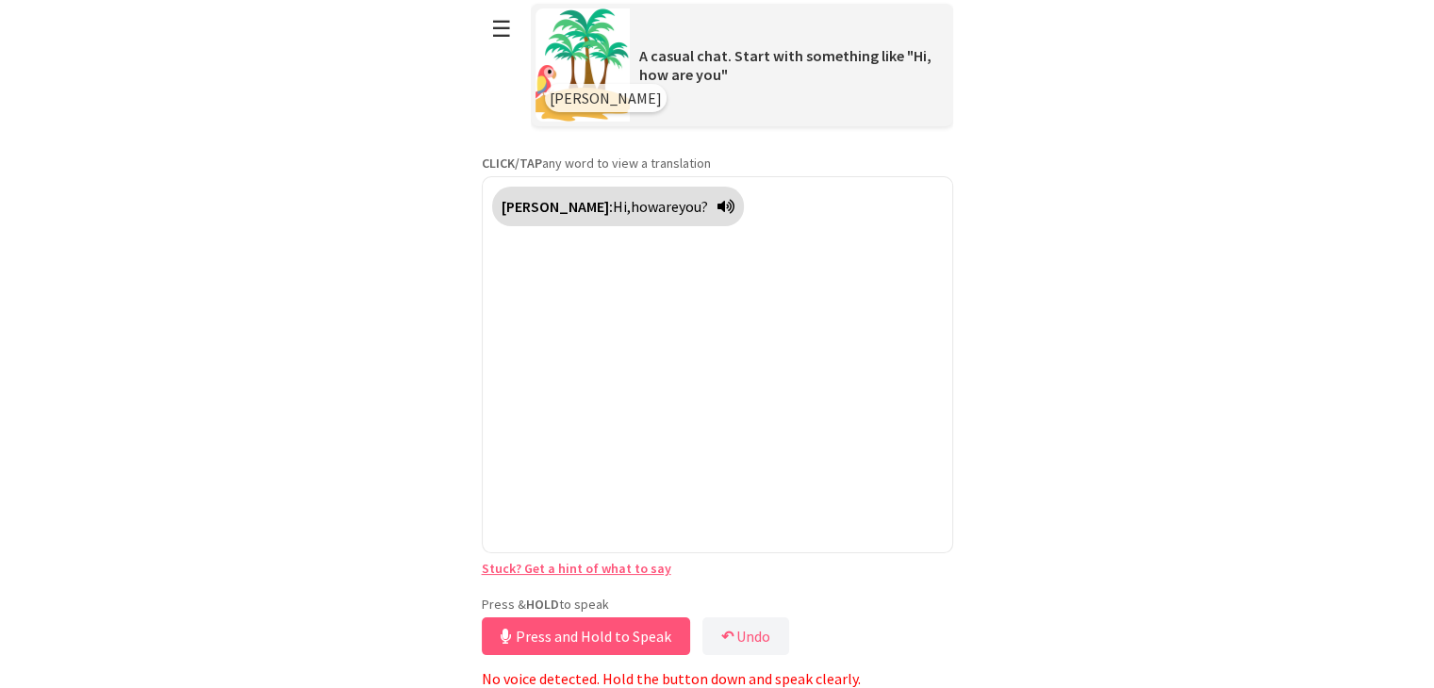
drag, startPoint x: 591, startPoint y: 636, endPoint x: 528, endPoint y: 623, distance: 64.4
click at [528, 623] on button "Press and Hold to Speak" at bounding box center [586, 637] width 208 height 38
click at [528, 623] on button "Release to Stop Speaking" at bounding box center [583, 637] width 203 height 38
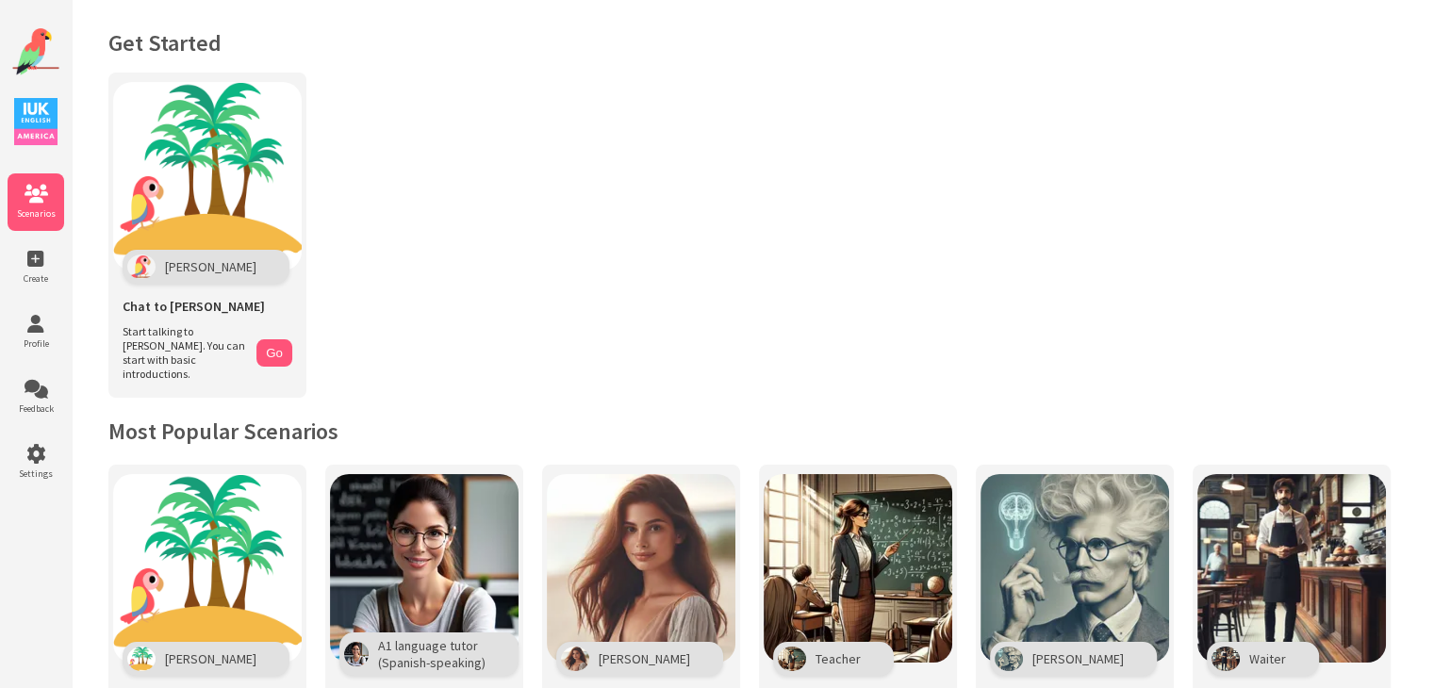
click at [41, 119] on img at bounding box center [35, 121] width 43 height 47
click at [38, 322] on icon at bounding box center [36, 324] width 57 height 19
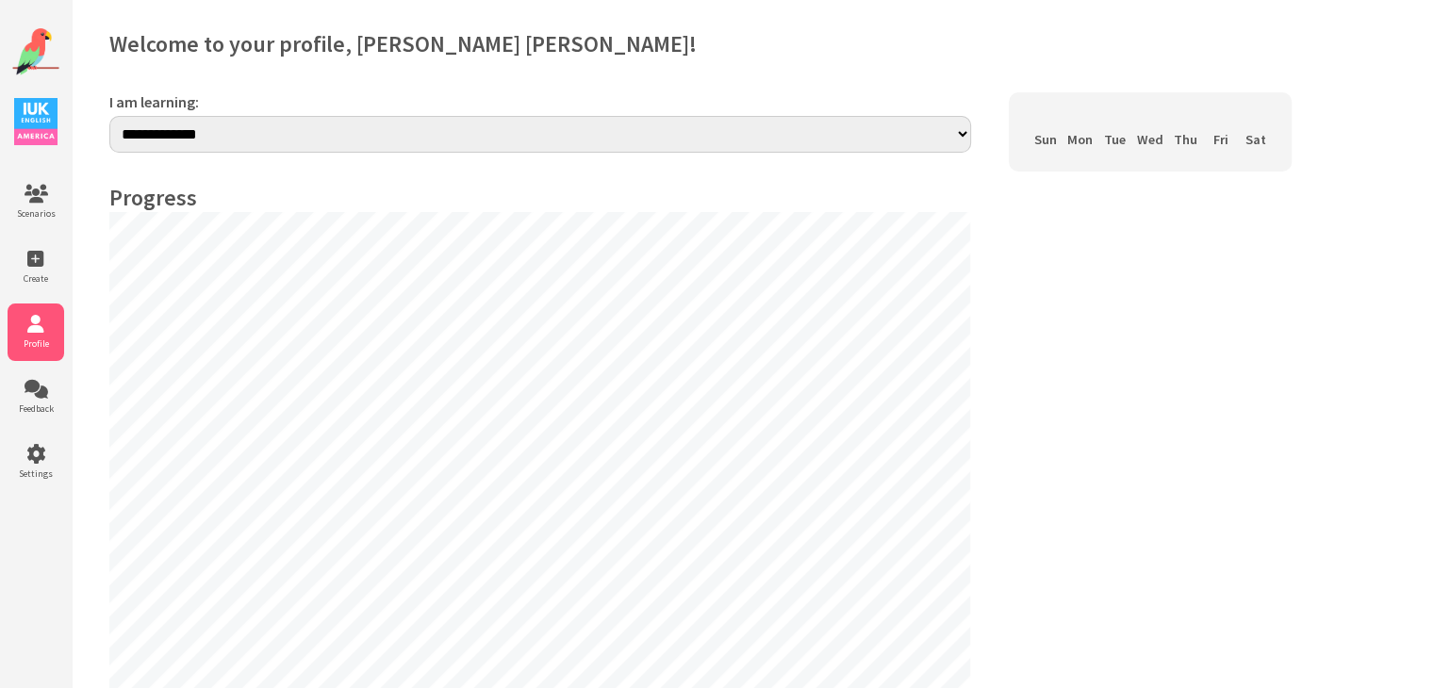
select select "**"
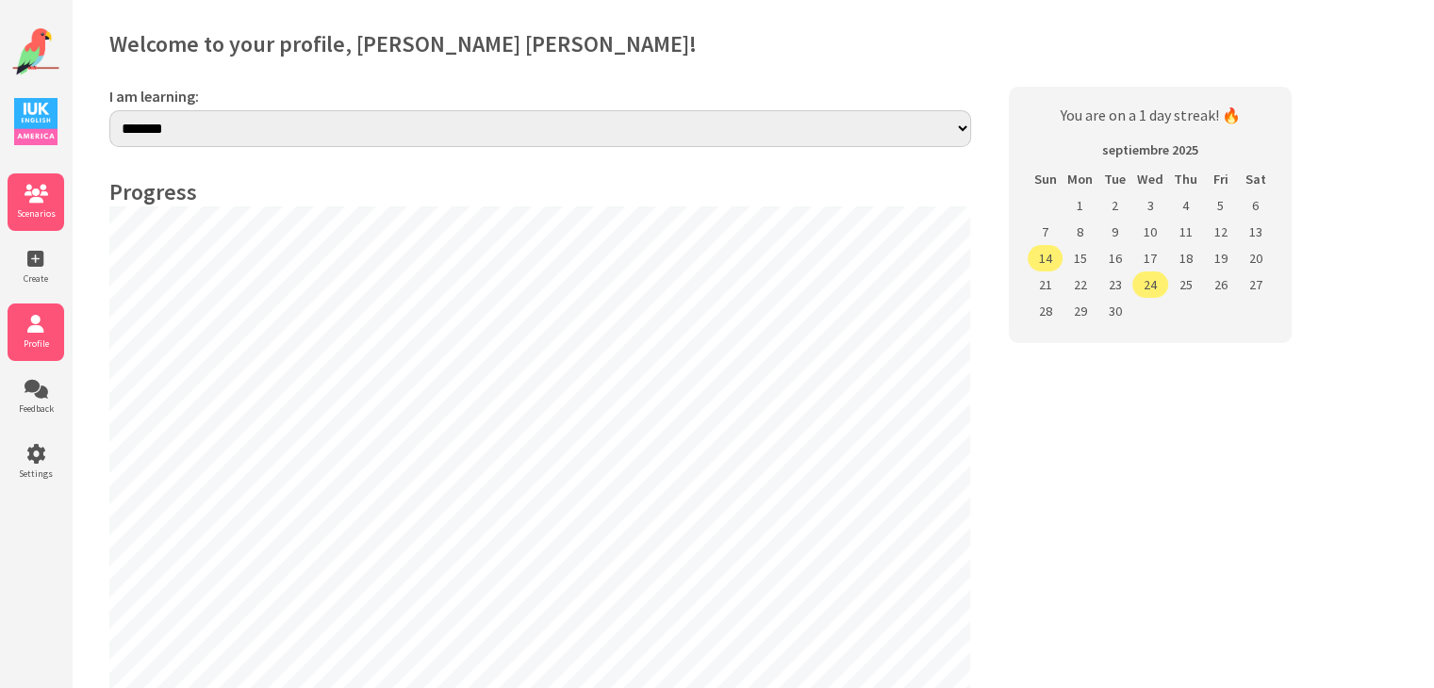
click at [32, 199] on icon at bounding box center [36, 194] width 57 height 19
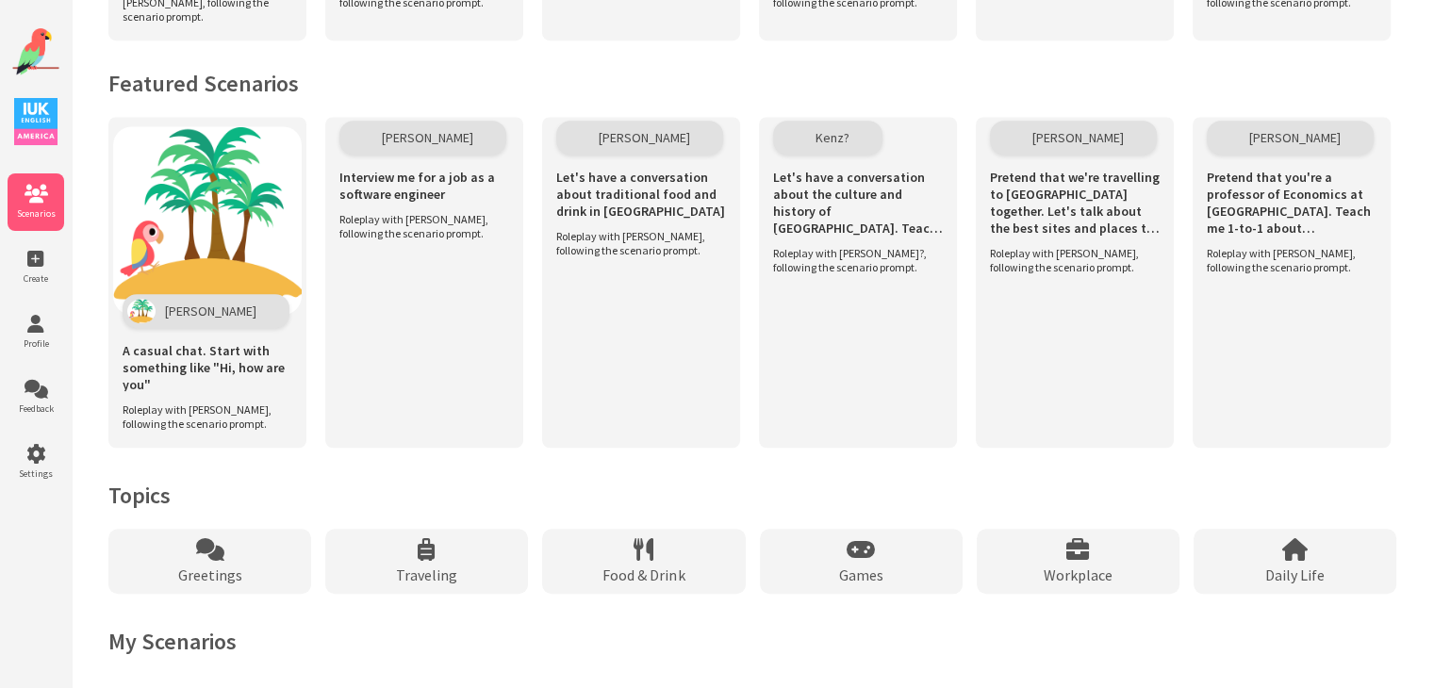
scroll to position [1268, 0]
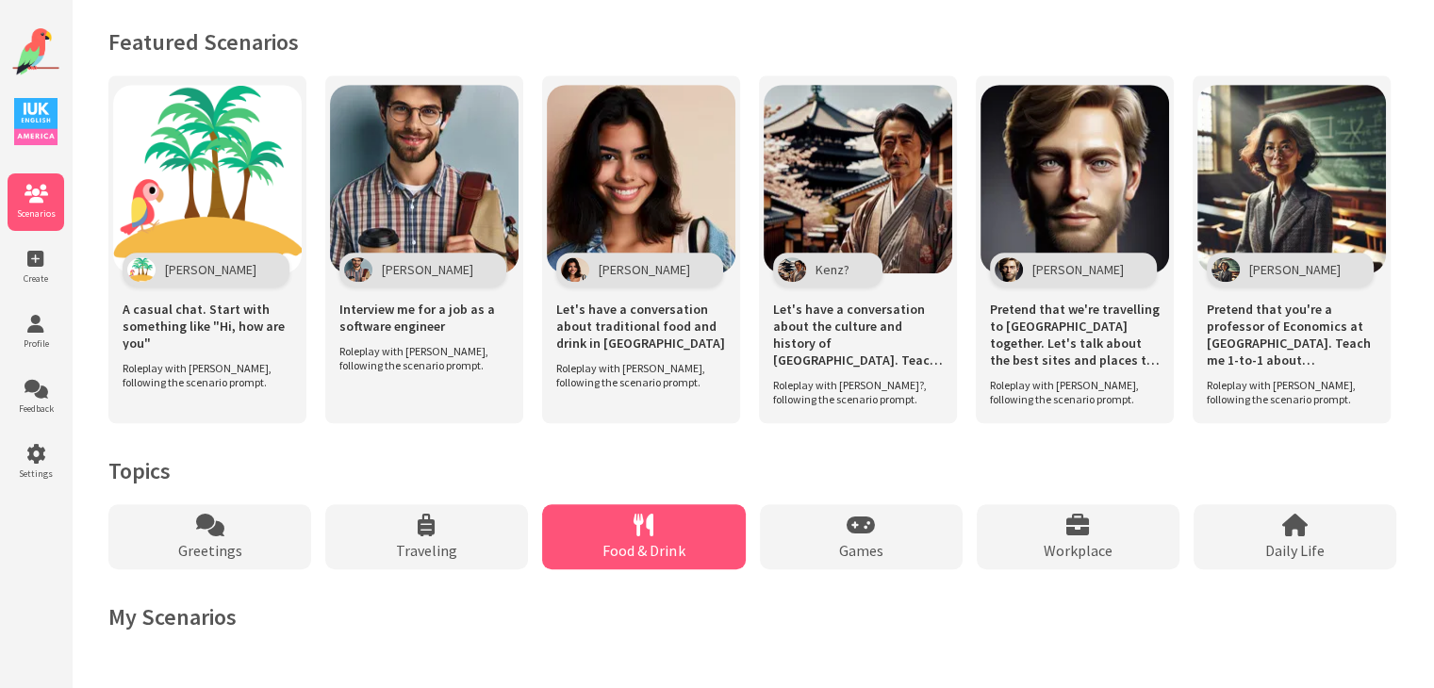
click at [637, 532] on icon at bounding box center [644, 525] width 20 height 23
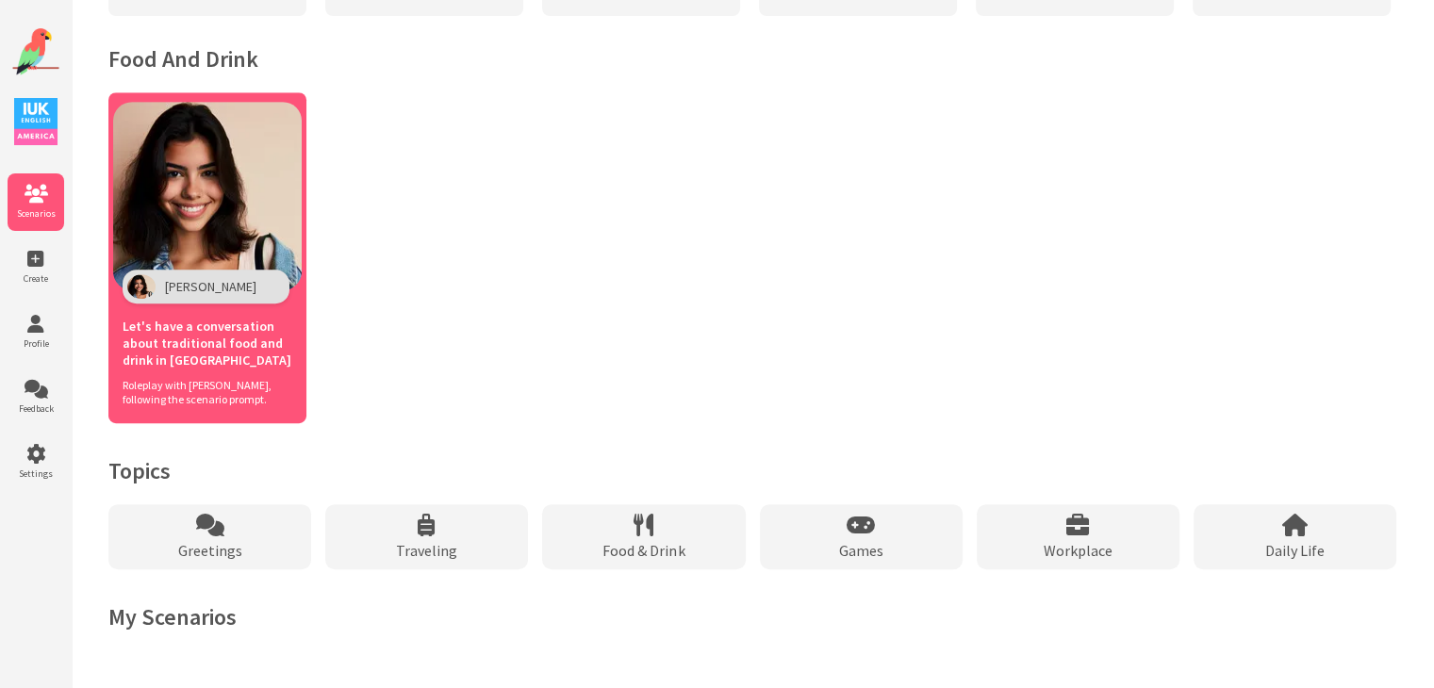
click at [196, 366] on span "Let's have a conversation about traditional food and drink in [GEOGRAPHIC_DATA]" at bounding box center [208, 343] width 170 height 51
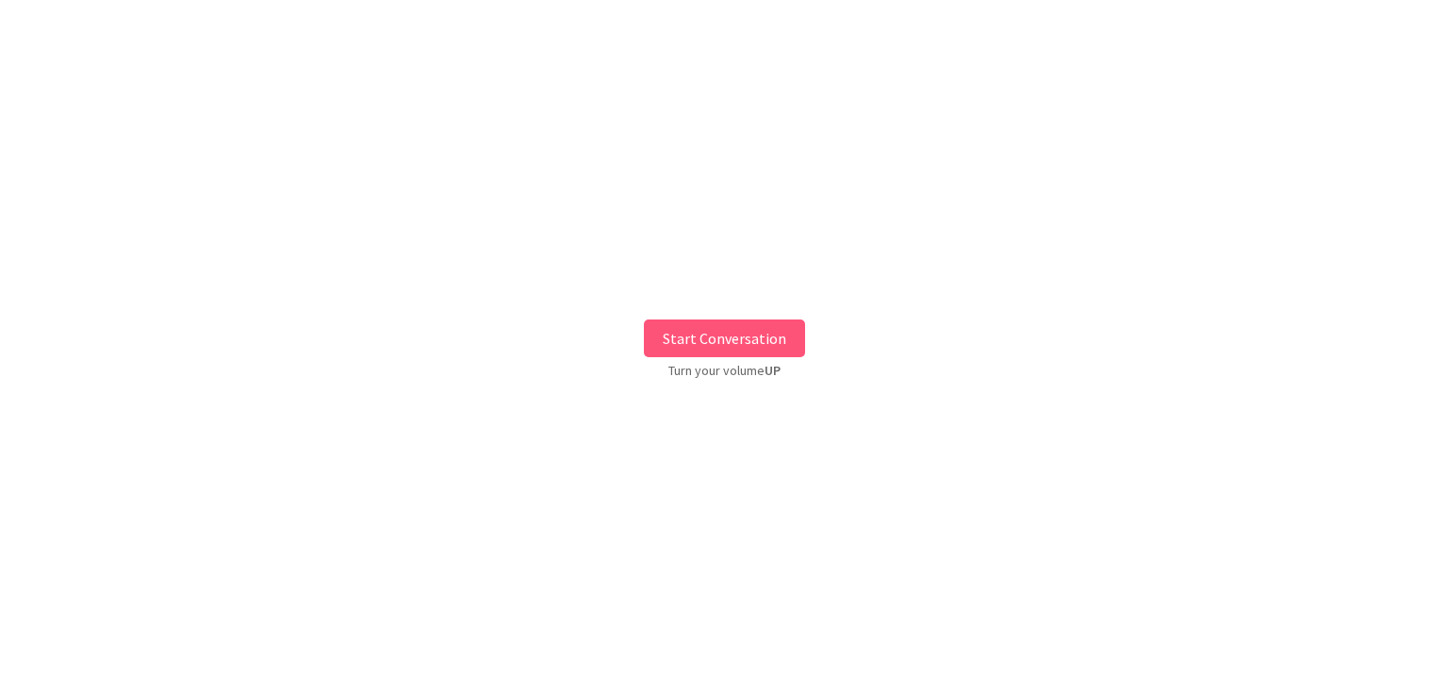
click at [715, 344] on button "Start Conversation" at bounding box center [724, 339] width 161 height 38
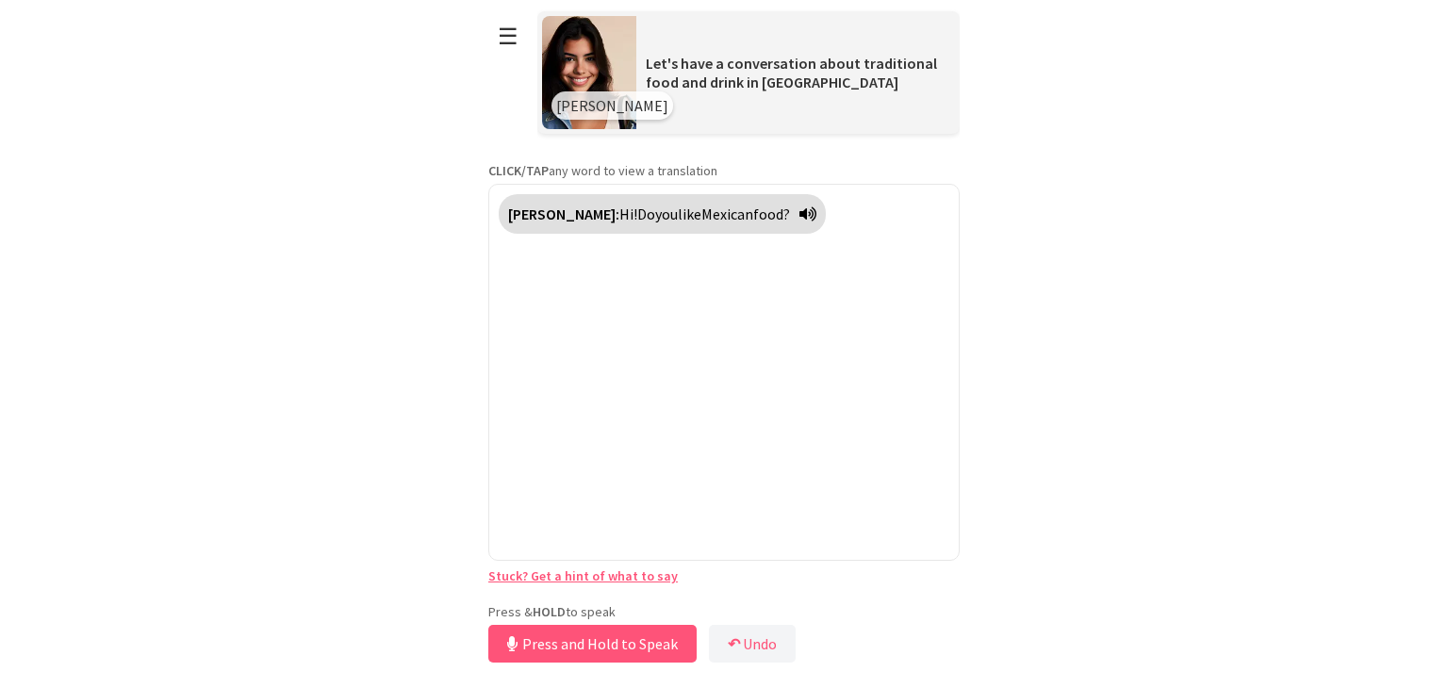
drag, startPoint x: 600, startPoint y: 598, endPoint x: 602, endPoint y: 649, distance: 51.0
click at [603, 650] on button "Press and Hold to Speak" at bounding box center [592, 644] width 208 height 38
click at [602, 648] on button "Release to Stop Speaking" at bounding box center [589, 644] width 203 height 38
click at [765, 641] on button "↶ Undo" at bounding box center [745, 644] width 87 height 38
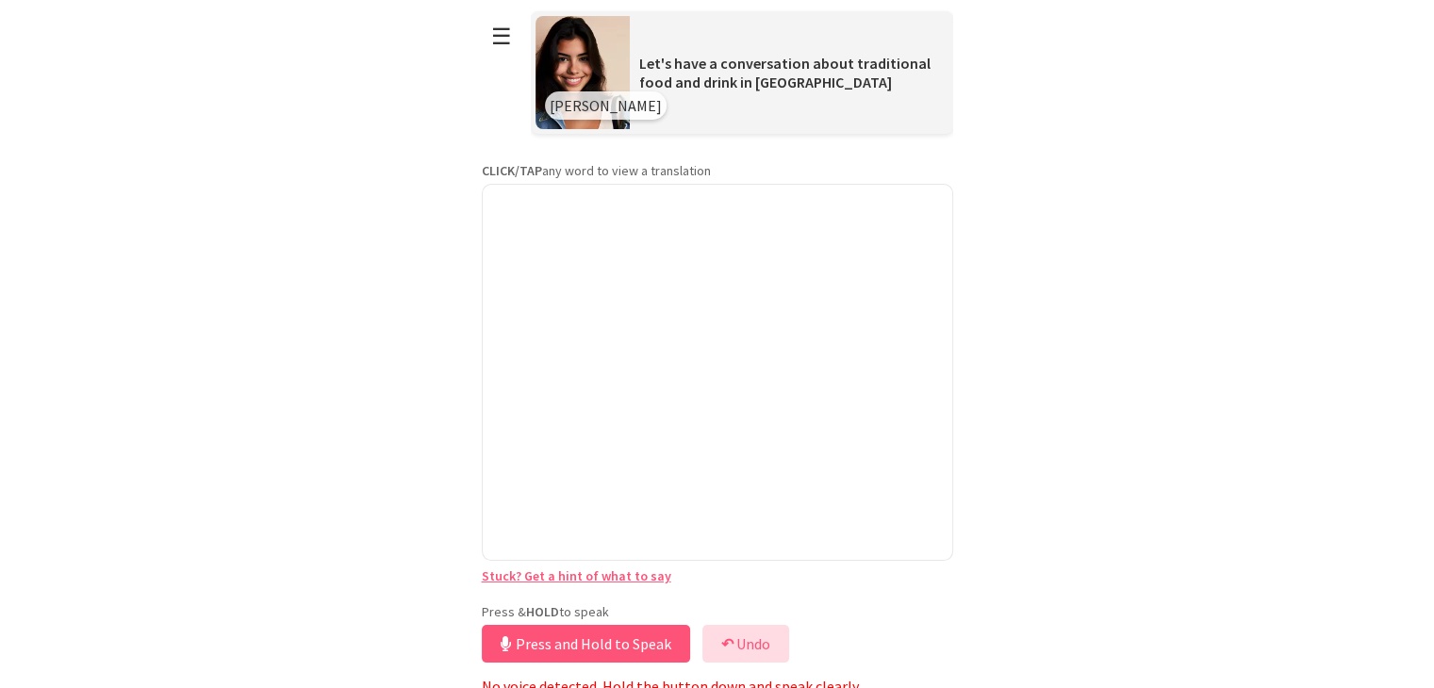
click at [765, 641] on button "↶ Undo" at bounding box center [745, 644] width 87 height 38
click at [622, 650] on button "Press and Hold to Speak" at bounding box center [586, 644] width 208 height 38
click at [622, 650] on button "Release to Stop Speaking" at bounding box center [583, 644] width 203 height 38
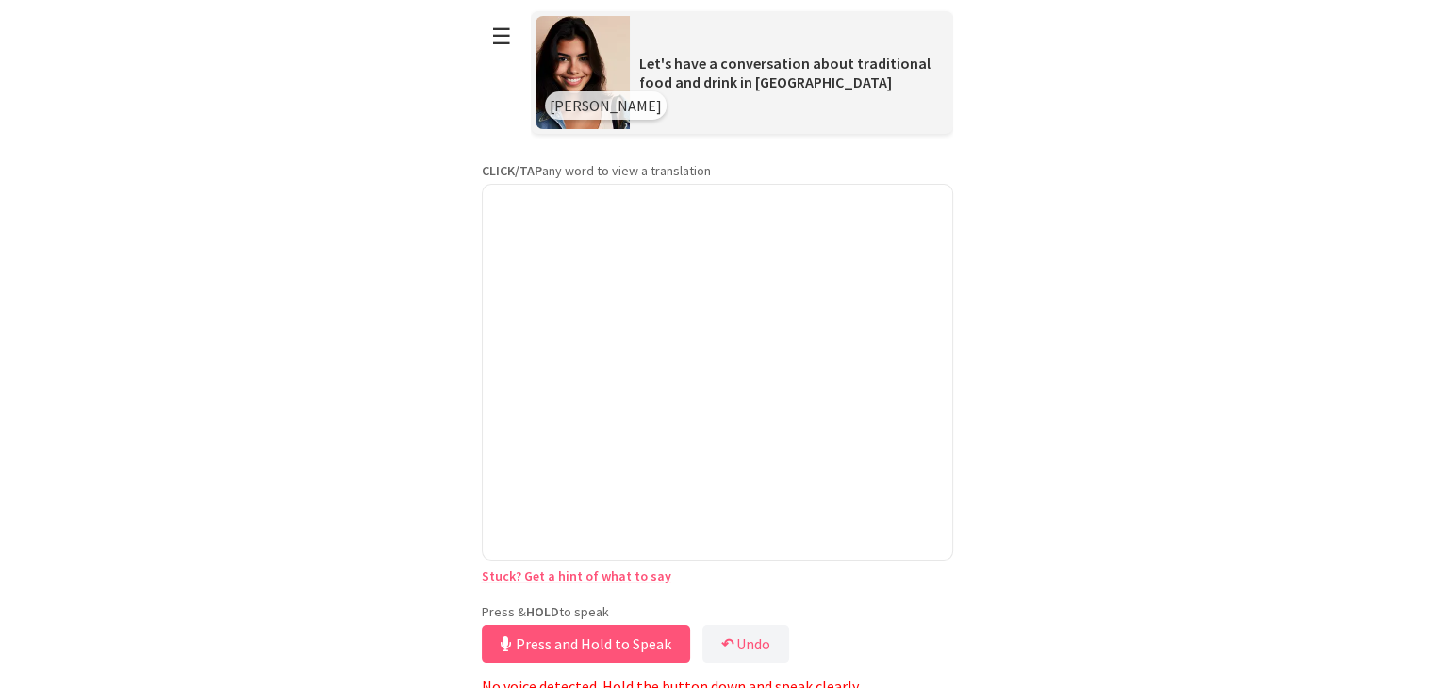
click at [622, 647] on button "Press and Hold to Speak" at bounding box center [586, 644] width 208 height 38
click at [622, 647] on button "Release to Stop Speaking" at bounding box center [583, 644] width 203 height 38
click at [577, 642] on button "Release to Stop Speaking" at bounding box center [583, 644] width 203 height 38
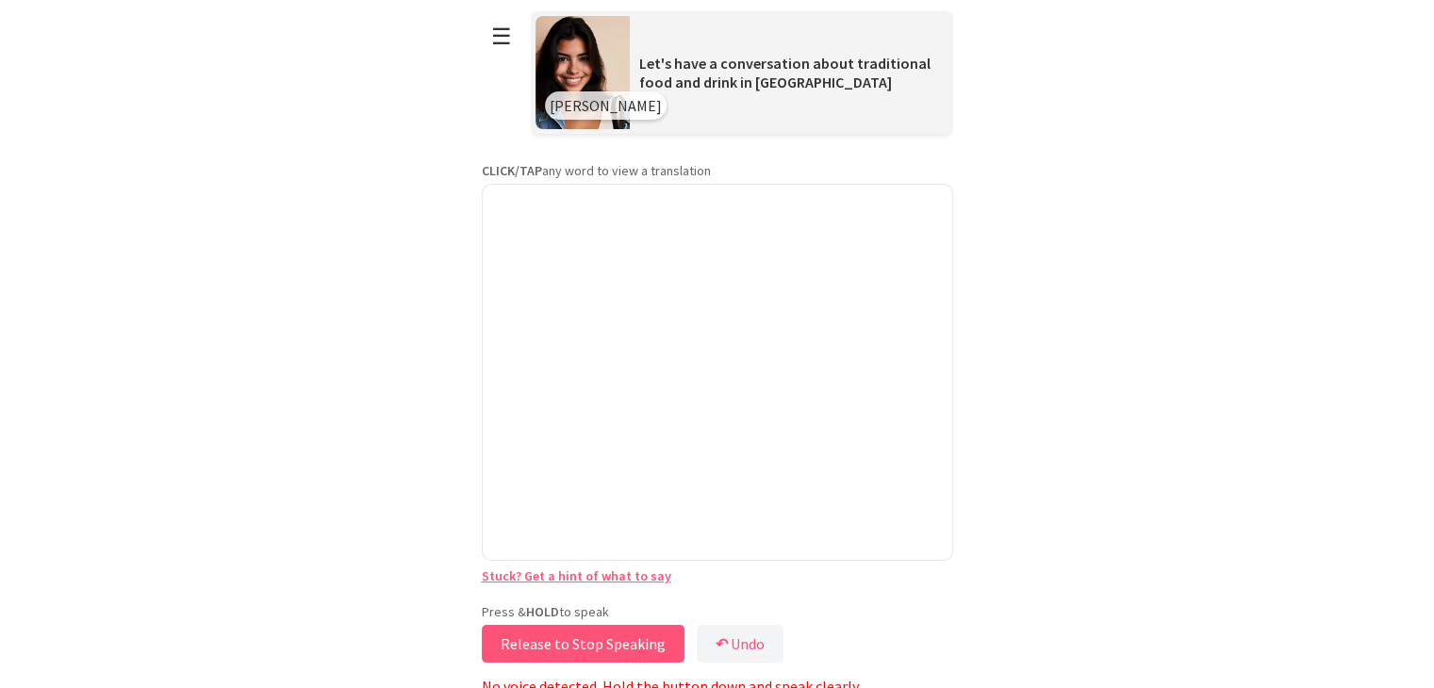
click at [595, 649] on button "Release to Stop Speaking" at bounding box center [583, 644] width 203 height 38
click at [602, 648] on button "Release to Stop Speaking" at bounding box center [583, 644] width 203 height 38
